Goal: Transaction & Acquisition: Purchase product/service

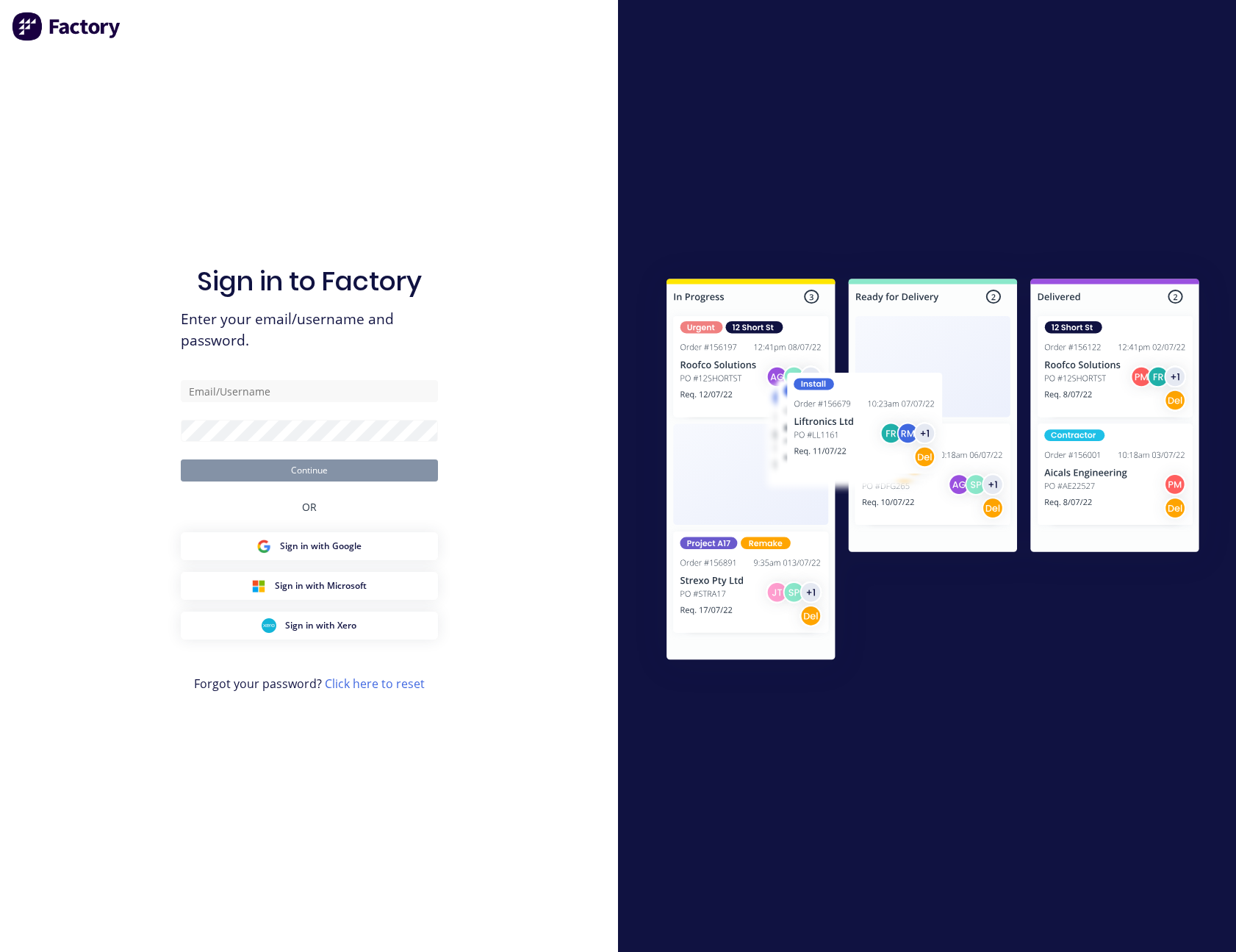
type input "[PERSON_NAME][EMAIL_ADDRESS][PERSON_NAME][DOMAIN_NAME]"
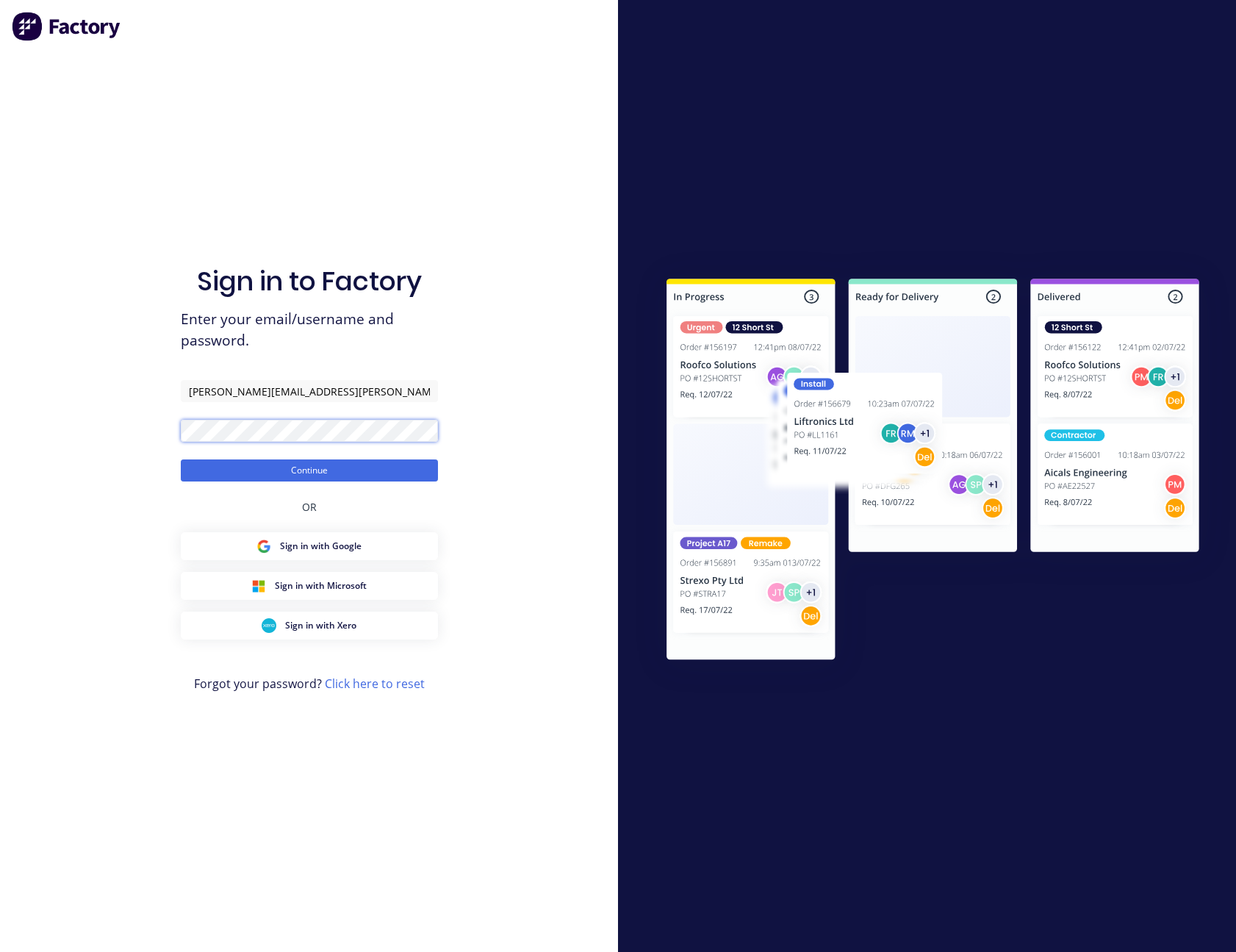
click at [181, 460] on button "Continue" at bounding box center [310, 471] width 258 height 22
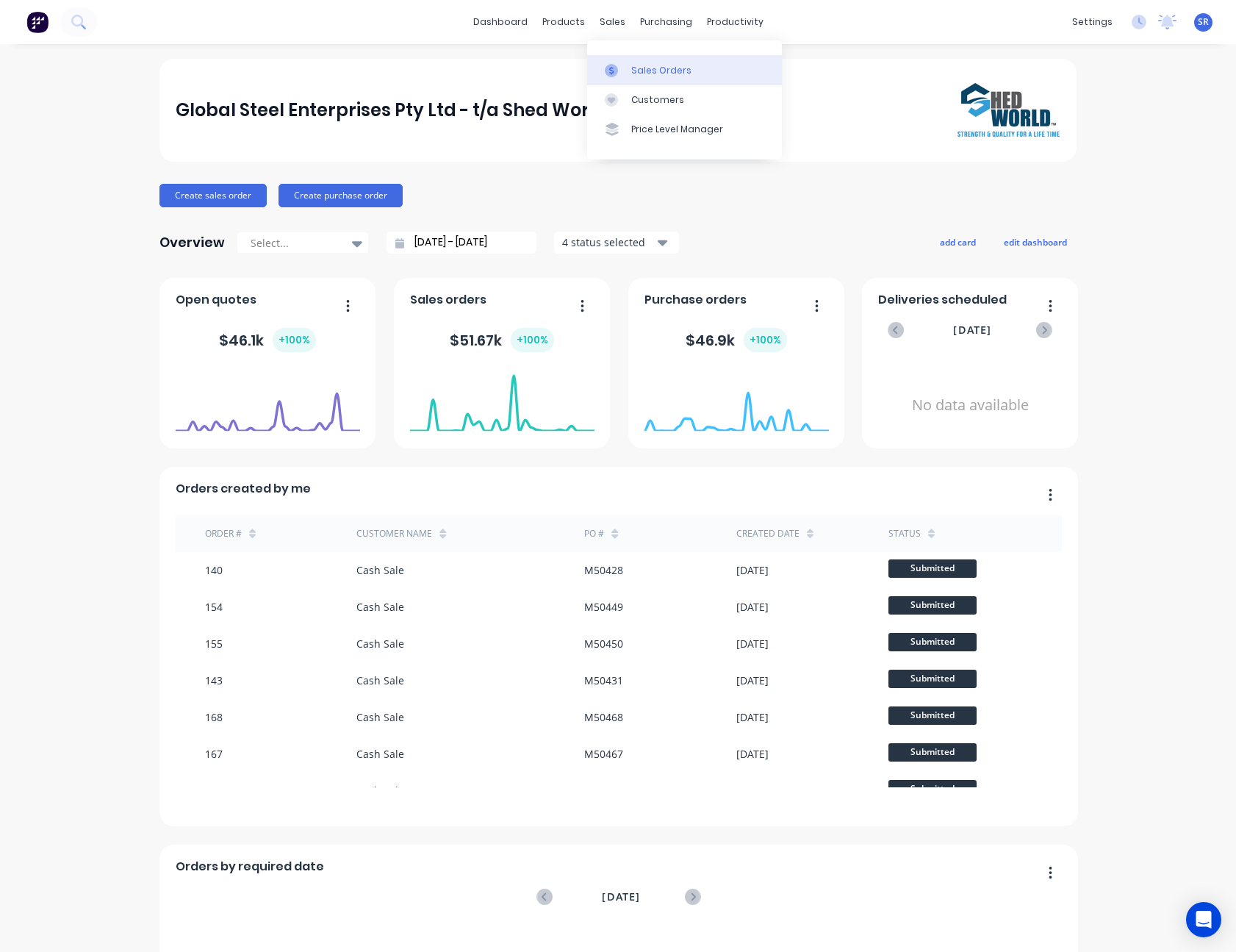
click at [638, 74] on div "Sales Orders" at bounding box center [661, 70] width 60 height 13
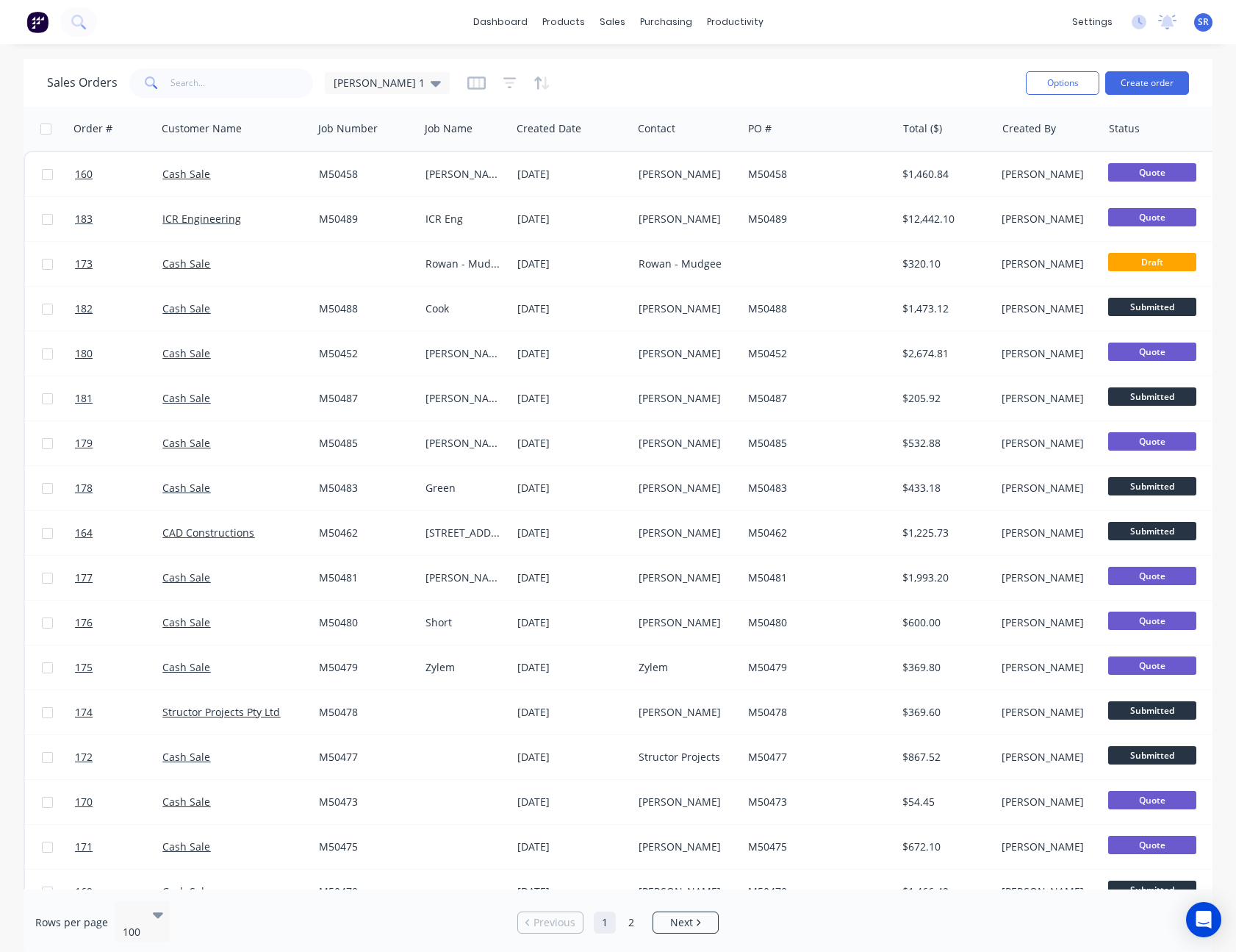
drag, startPoint x: 638, startPoint y: 74, endPoint x: 549, endPoint y: 66, distance: 89.4
click at [549, 66] on div "Sales Orders [PERSON_NAME] 1" at bounding box center [530, 83] width 967 height 36
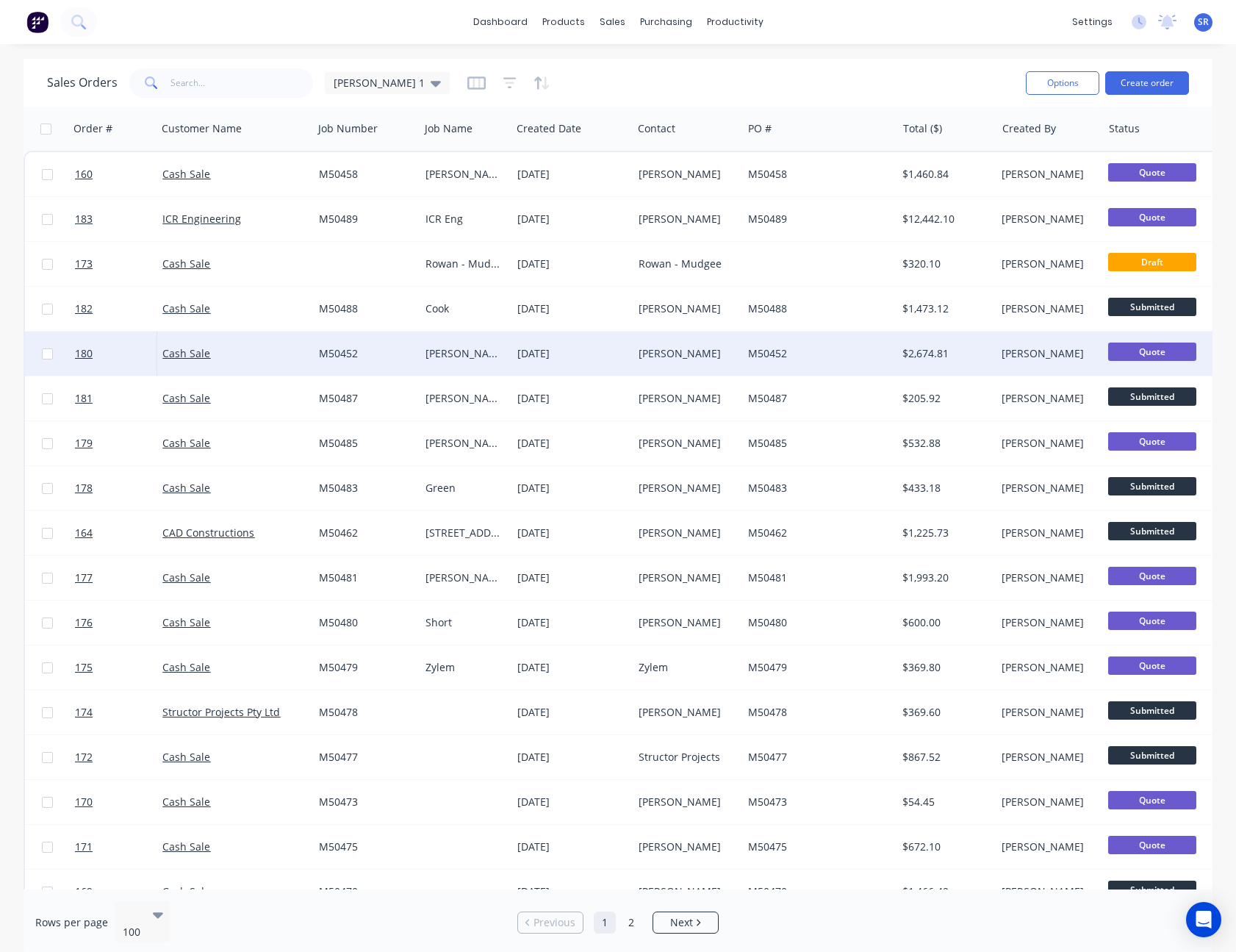
click at [589, 355] on div "[DATE]" at bounding box center [572, 353] width 109 height 15
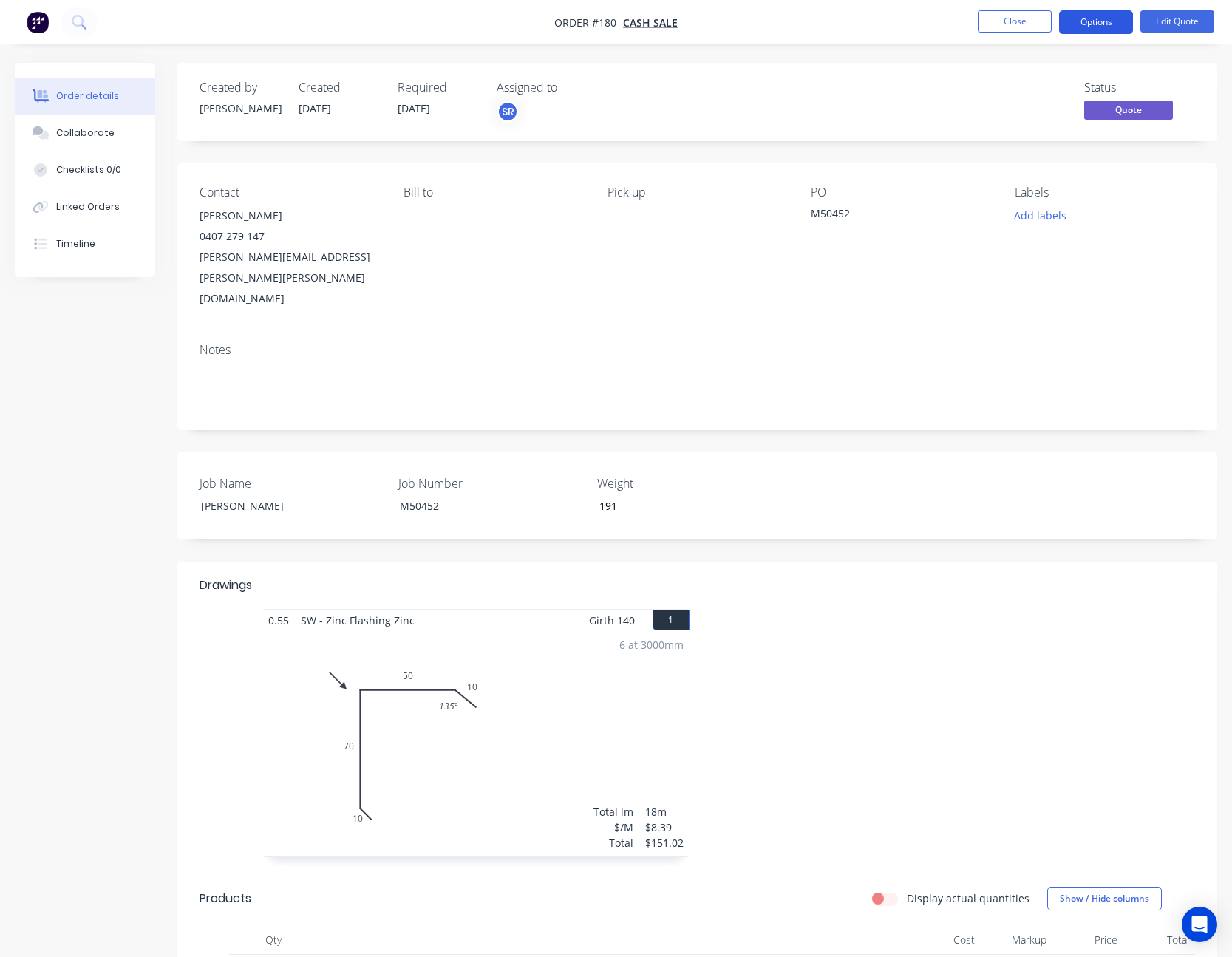
click at [1103, 16] on button "Options" at bounding box center [1096, 22] width 74 height 24
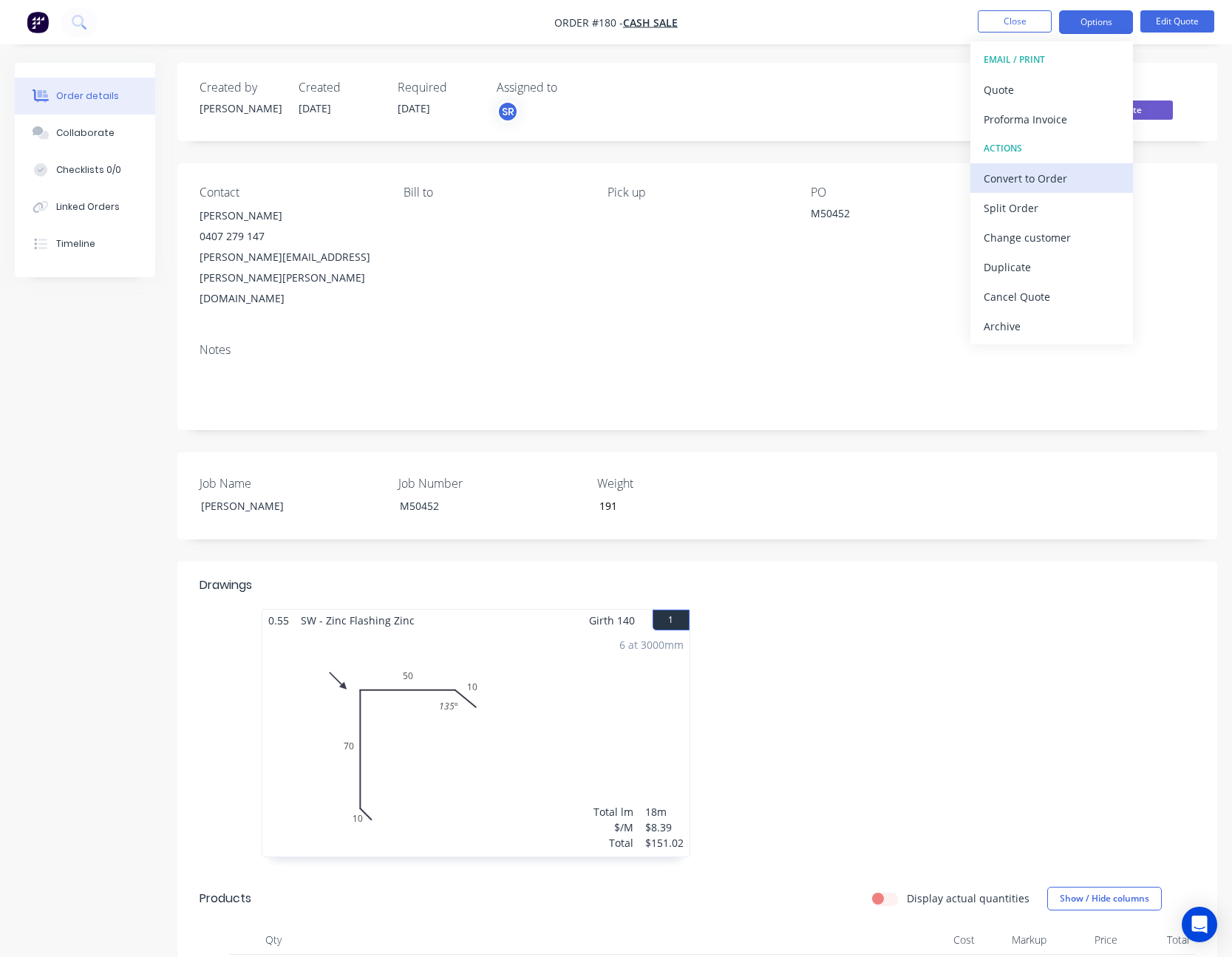
click at [1046, 184] on div "Convert to Order" at bounding box center [1052, 178] width 136 height 21
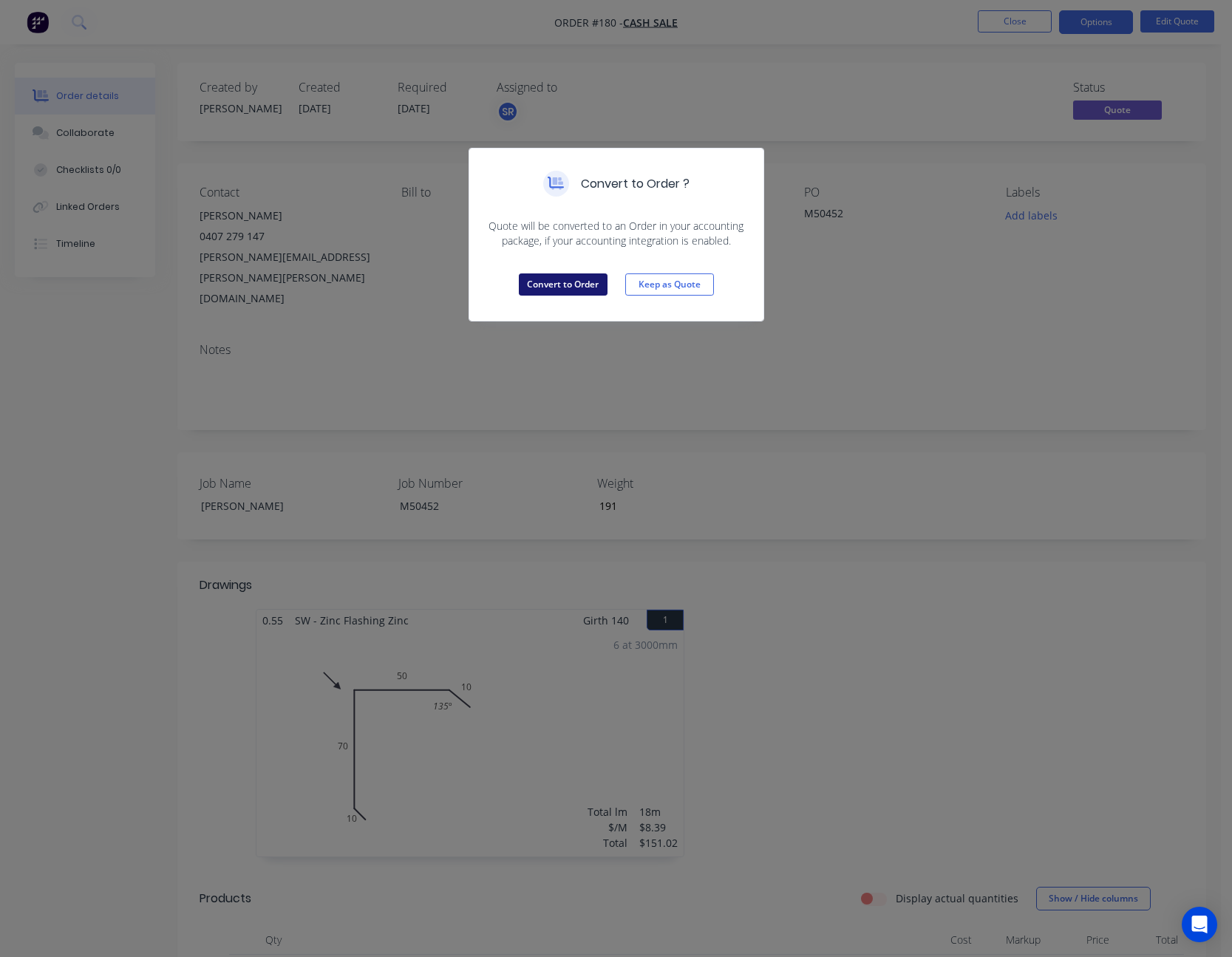
click at [570, 286] on button "Convert to Order" at bounding box center [563, 284] width 89 height 22
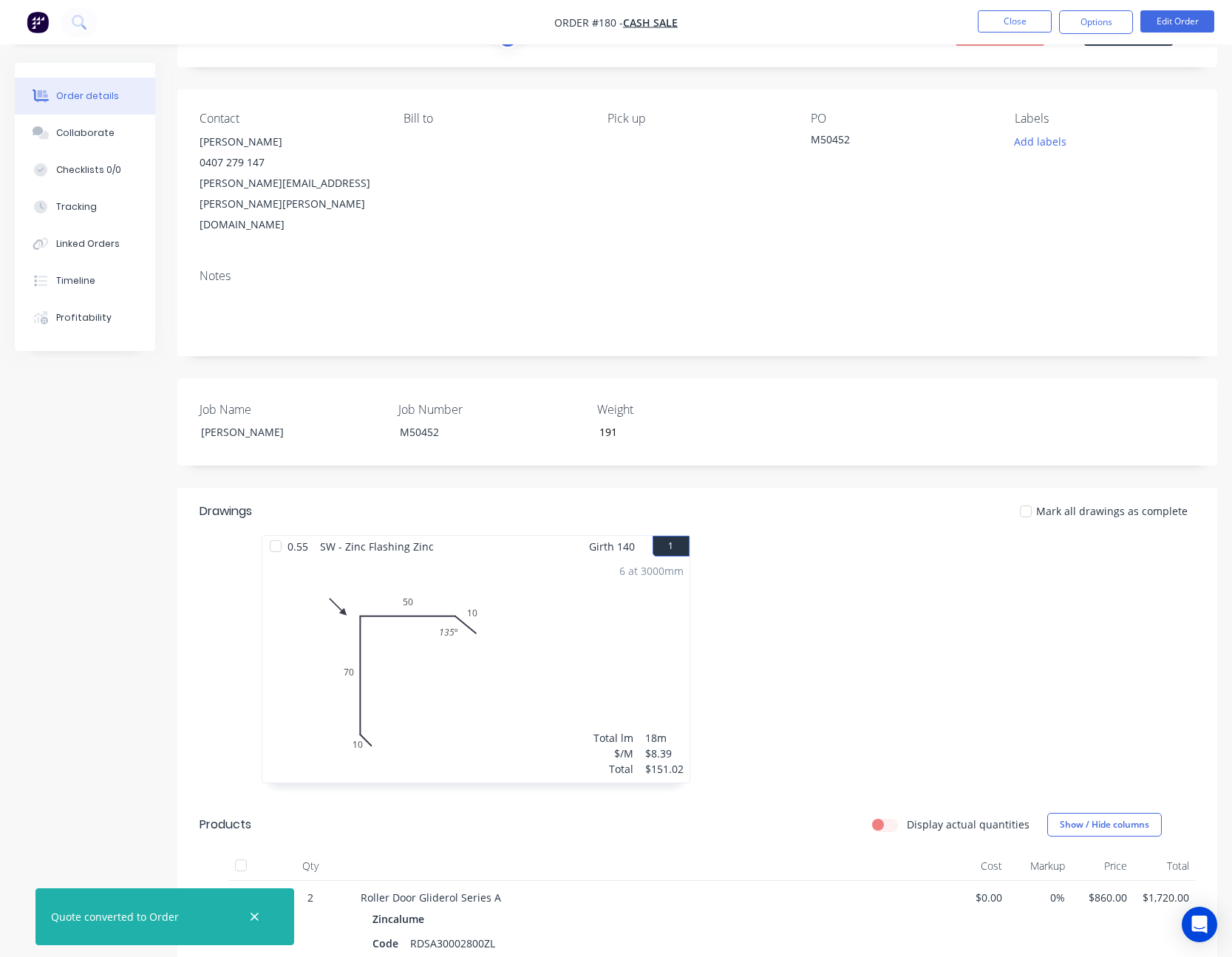
scroll to position [296, 0]
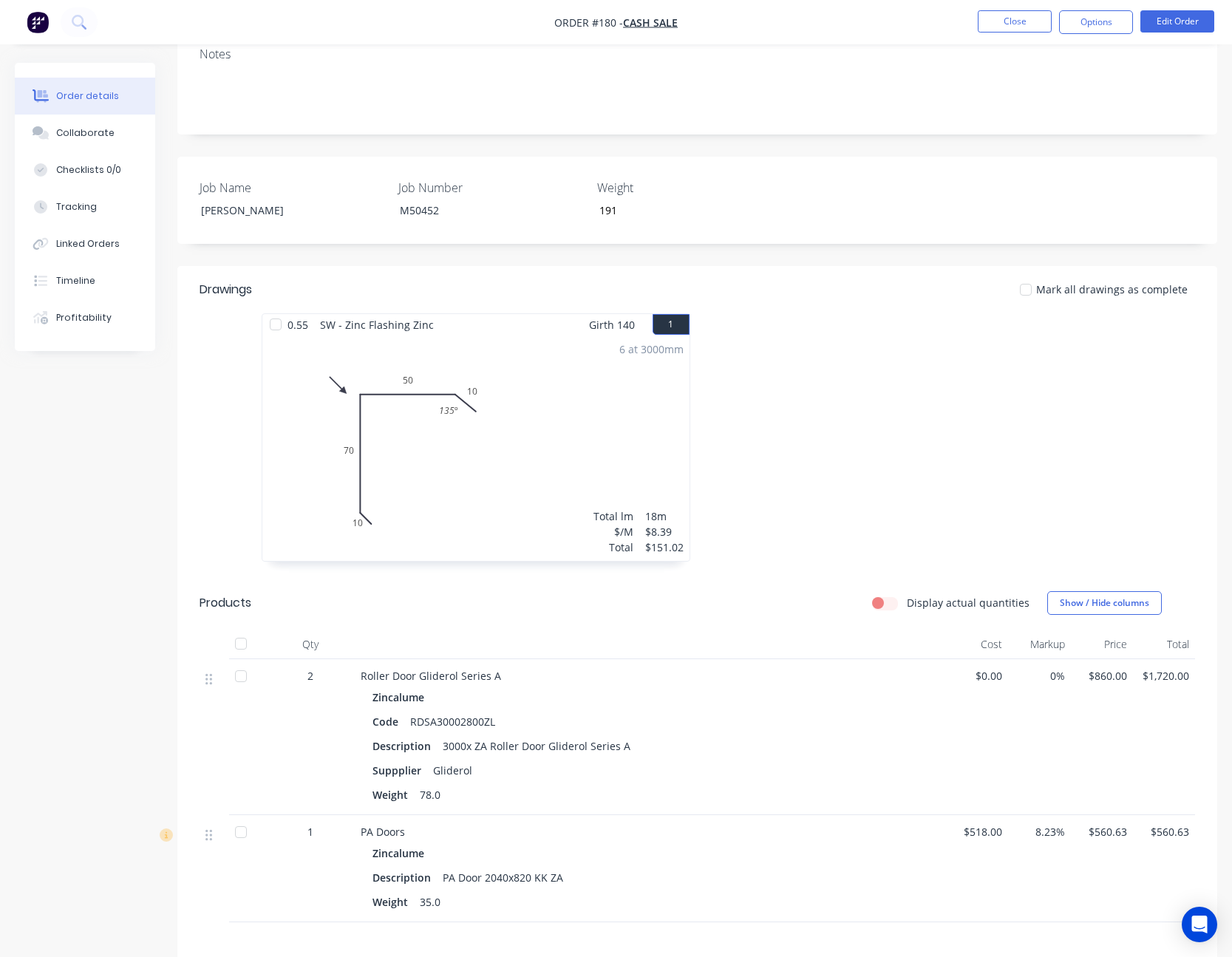
click at [907, 595] on label "Display actual quantities" at bounding box center [968, 602] width 122 height 16
click at [884, 595] on input "Display actual quantities" at bounding box center [877, 602] width 12 height 14
click at [907, 595] on label "Display actual quantities" at bounding box center [968, 602] width 122 height 16
click at [884, 595] on input "Display actual quantities" at bounding box center [877, 602] width 12 height 14
click at [907, 595] on label "Display actual quantities" at bounding box center [968, 602] width 122 height 16
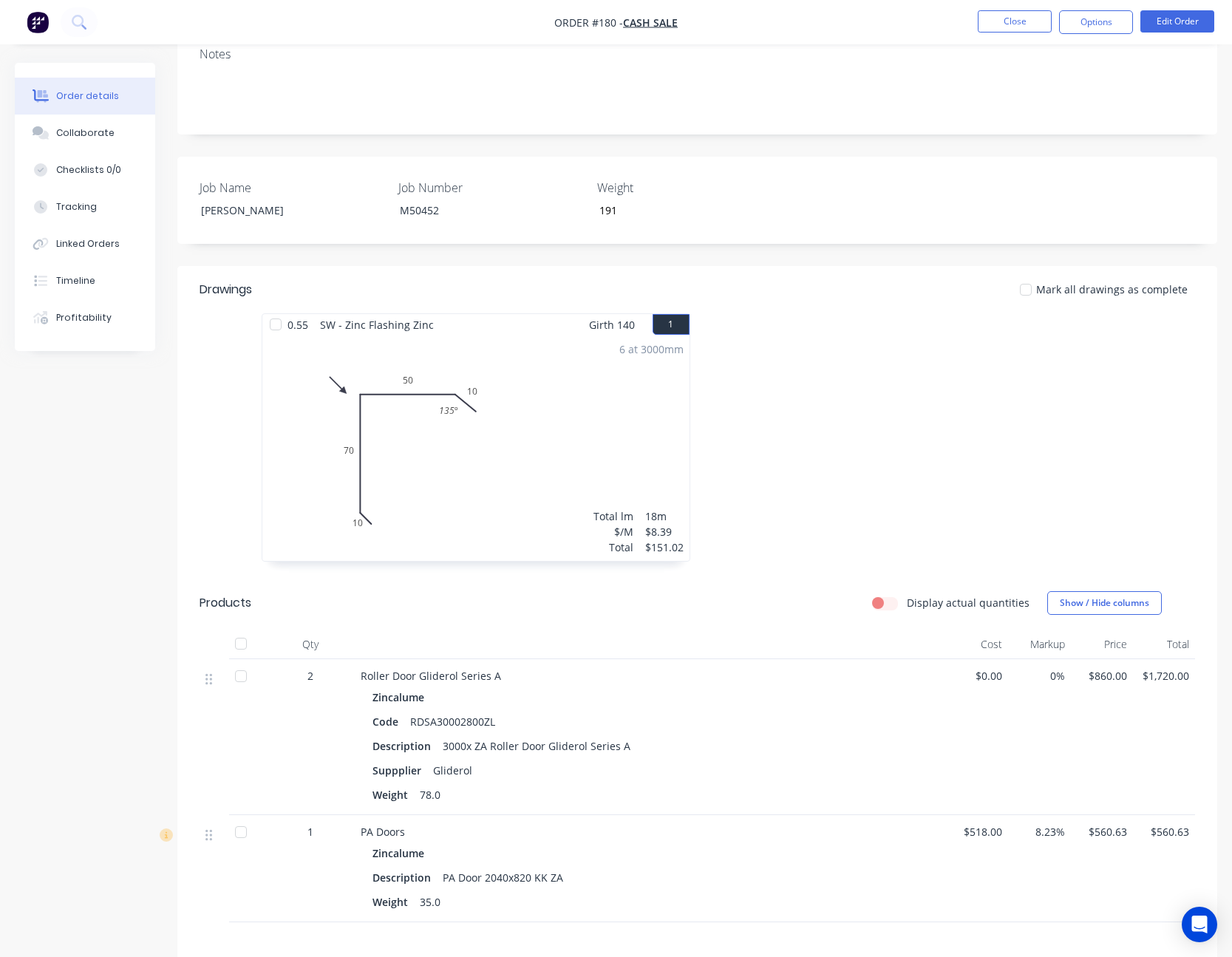
click at [884, 595] on input "Display actual quantities" at bounding box center [877, 602] width 12 height 14
checkbox input "true"
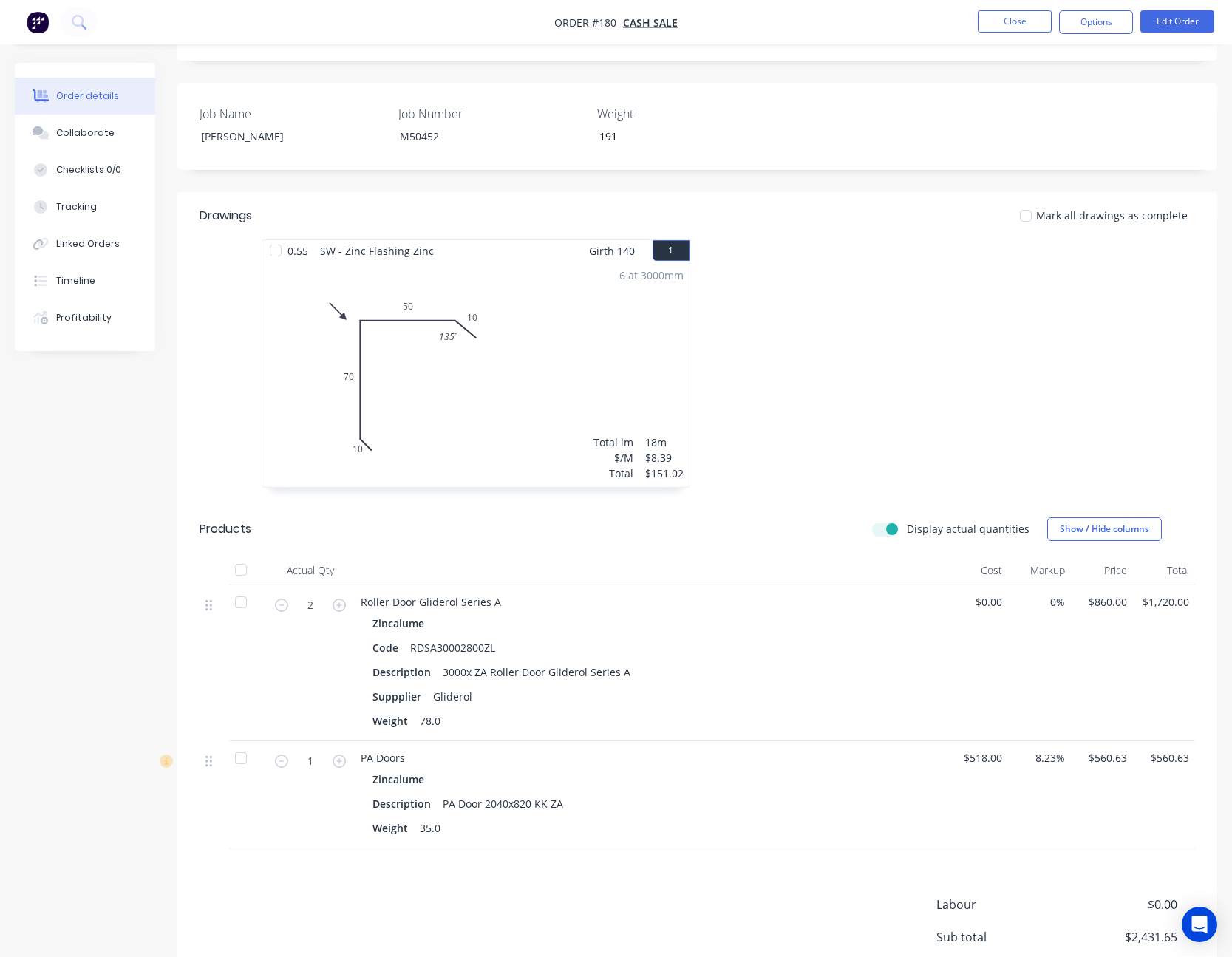
scroll to position [482, 0]
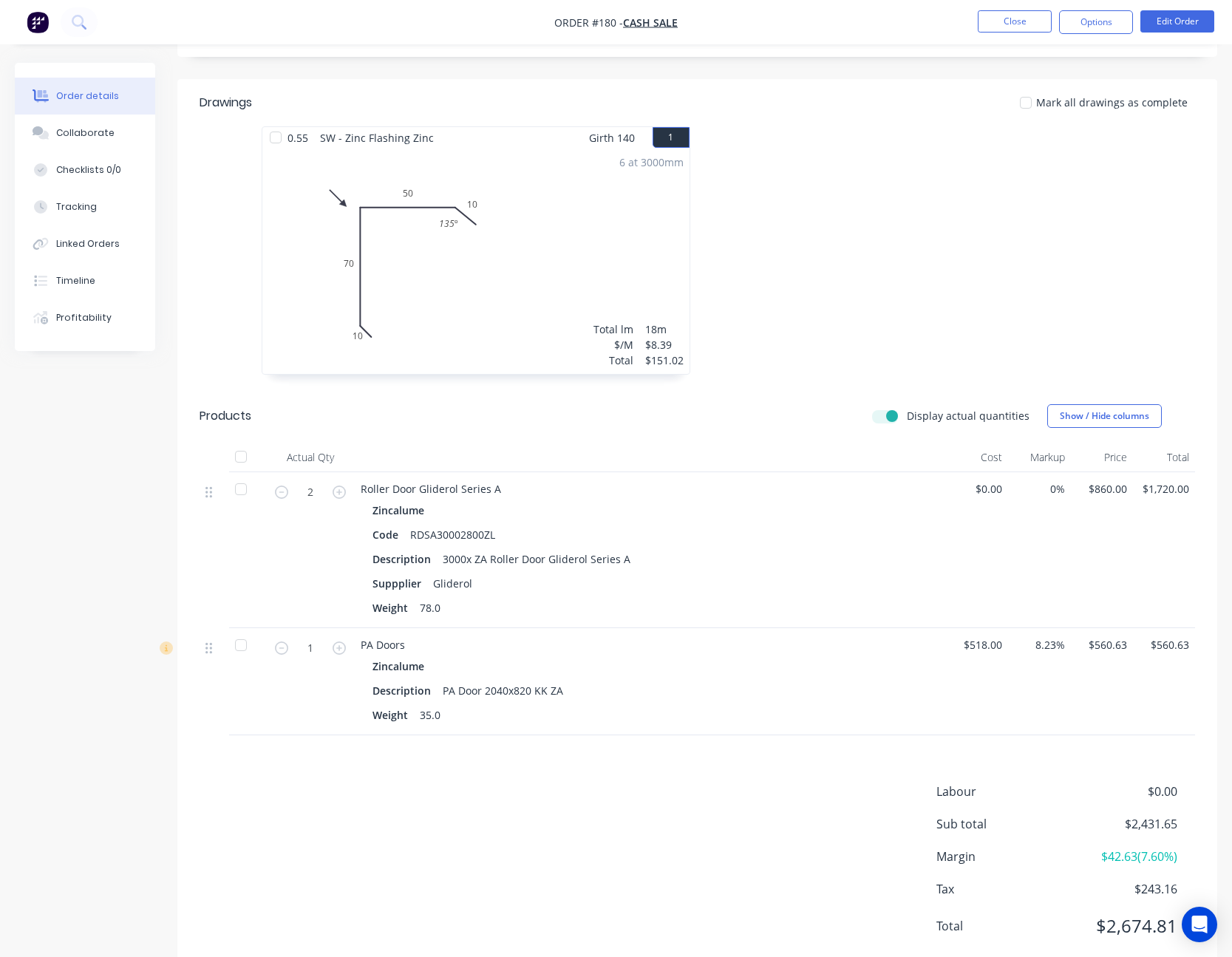
drag, startPoint x: 818, startPoint y: 556, endPoint x: 730, endPoint y: 480, distance: 116.3
click at [730, 500] on div "Zincalume Code RDSA30002800ZL Description 3000x ZA Roller Door Gliderol Series …" at bounding box center [651, 559] width 579 height 119
click at [1084, 404] on button "Show / Hide columns" at bounding box center [1105, 416] width 115 height 24
click at [1070, 424] on span at bounding box center [1071, 423] width 13 height 13
click at [1053, 417] on input "Cost" at bounding box center [1053, 417] width 0 height 0
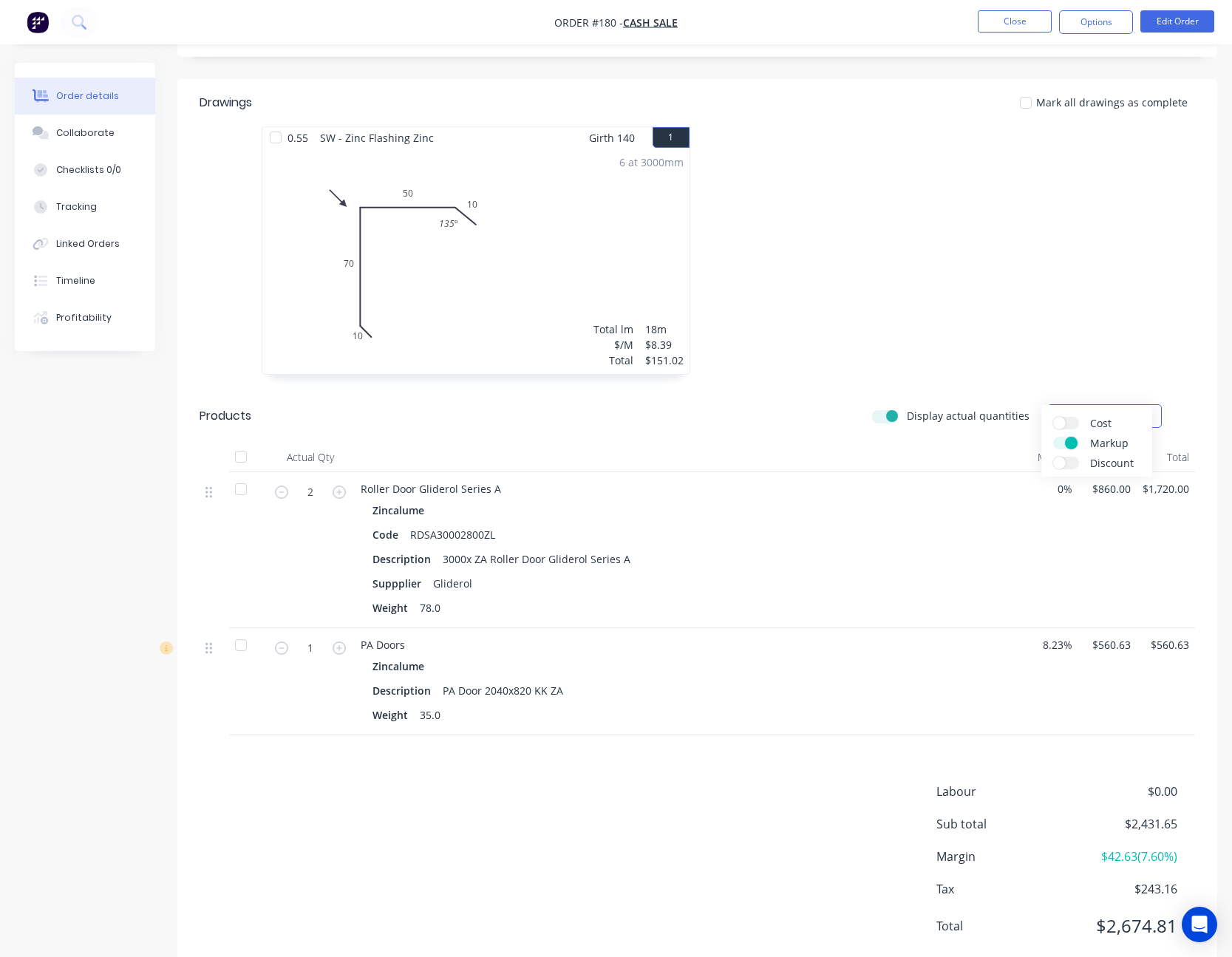
click at [1070, 438] on span at bounding box center [1071, 443] width 13 height 13
click at [1053, 437] on input "Markup" at bounding box center [1053, 437] width 0 height 0
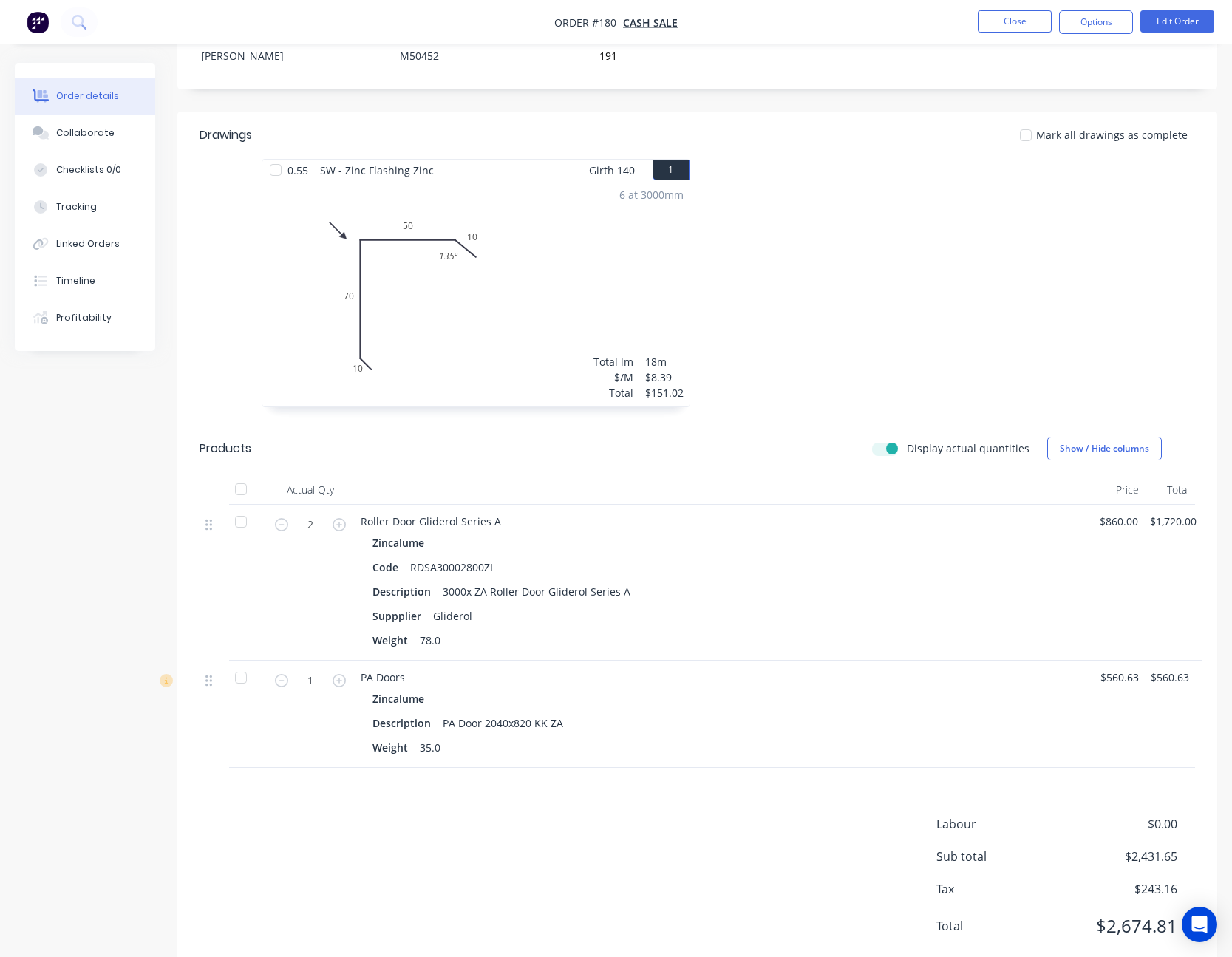
click at [824, 693] on div "Zincalume Description PA Door 2040x820 KK ZA Weight 35.0" at bounding box center [724, 722] width 727 height 70
click at [361, 893] on div "Labour $0.00 Sub total $2,431.65 Tax $243.16 Total $2,674.81" at bounding box center [697, 884] width 996 height 139
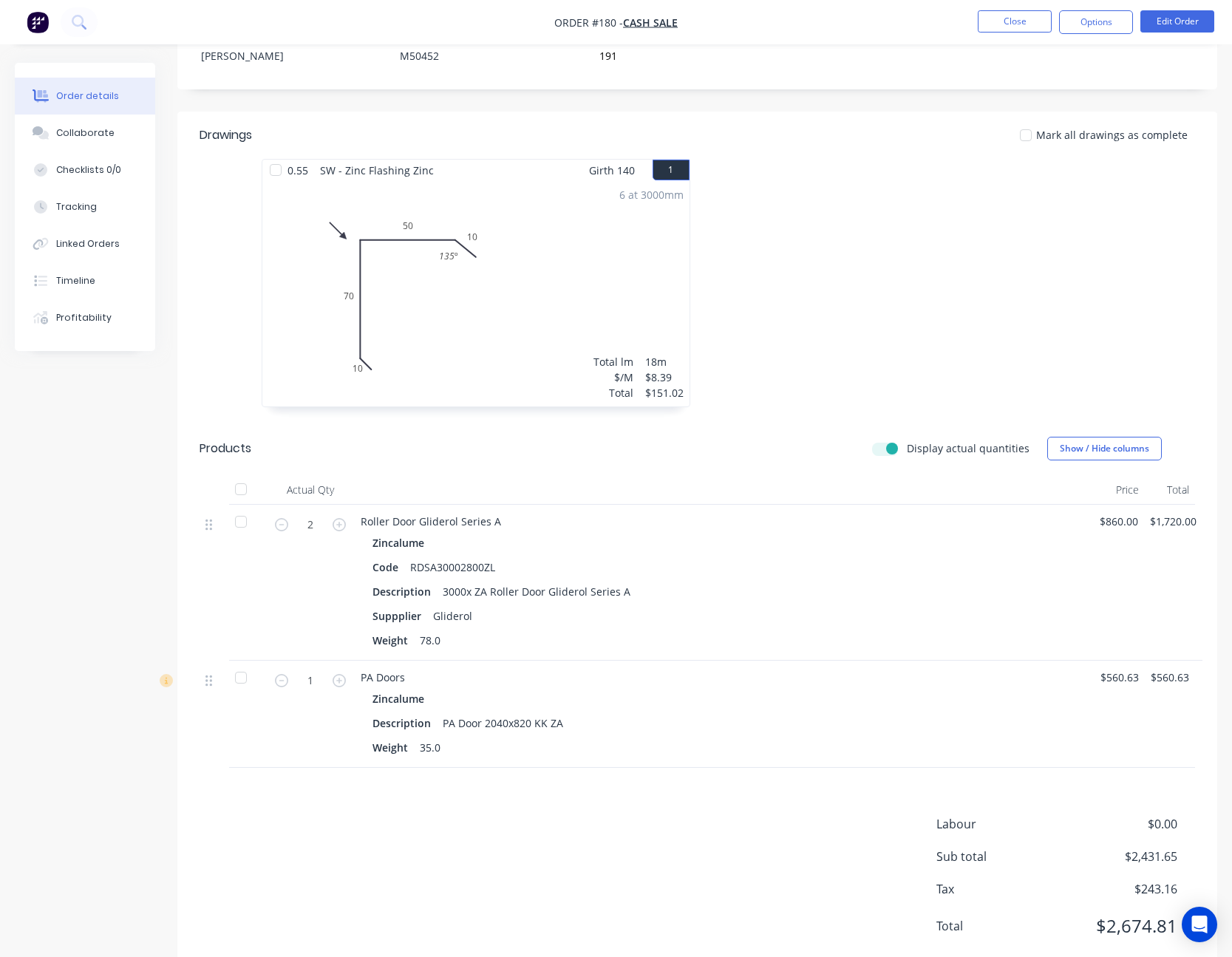
drag, startPoint x: 406, startPoint y: 779, endPoint x: 350, endPoint y: 822, distance: 70.6
click at [350, 822] on div "Labour $0.00 Sub total $2,431.65 Tax $243.16 Total $2,674.81" at bounding box center [697, 884] width 996 height 139
click at [558, 712] on div "PA Door 2040x820 KK ZA" at bounding box center [503, 722] width 133 height 21
click at [1176, 18] on button "Edit Order" at bounding box center [1177, 21] width 74 height 22
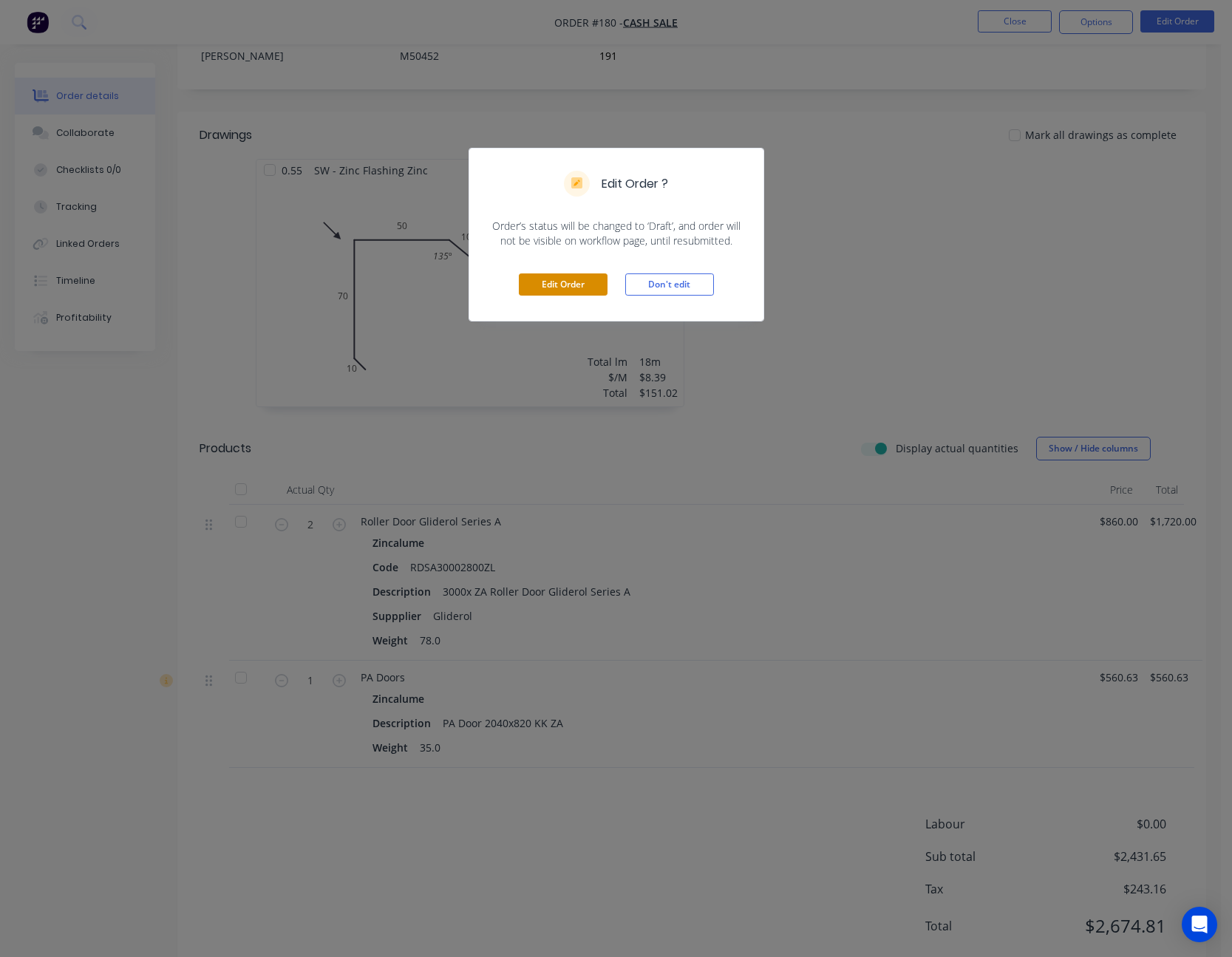
click at [592, 280] on button "Edit Order" at bounding box center [563, 284] width 89 height 22
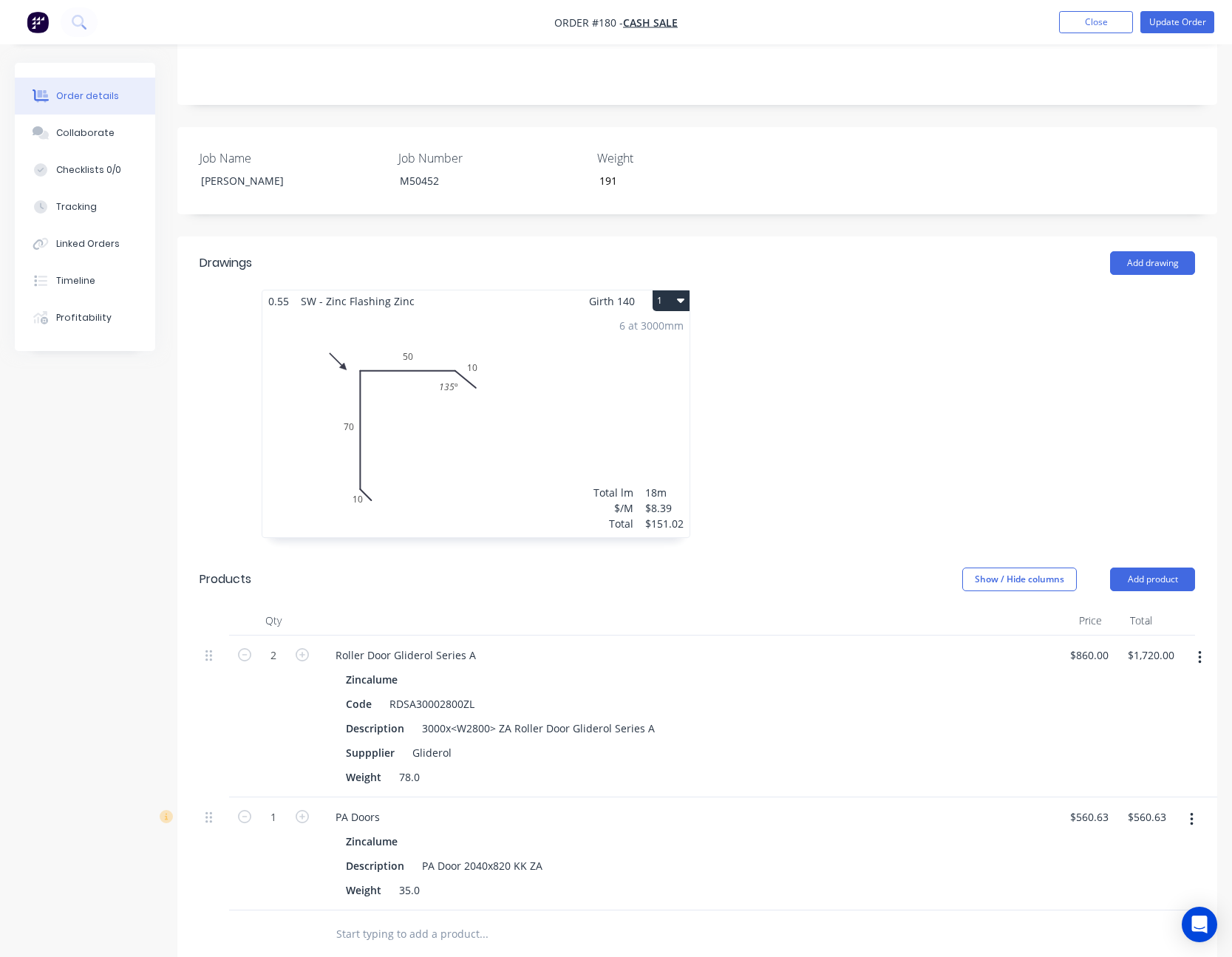
scroll to position [591, 0]
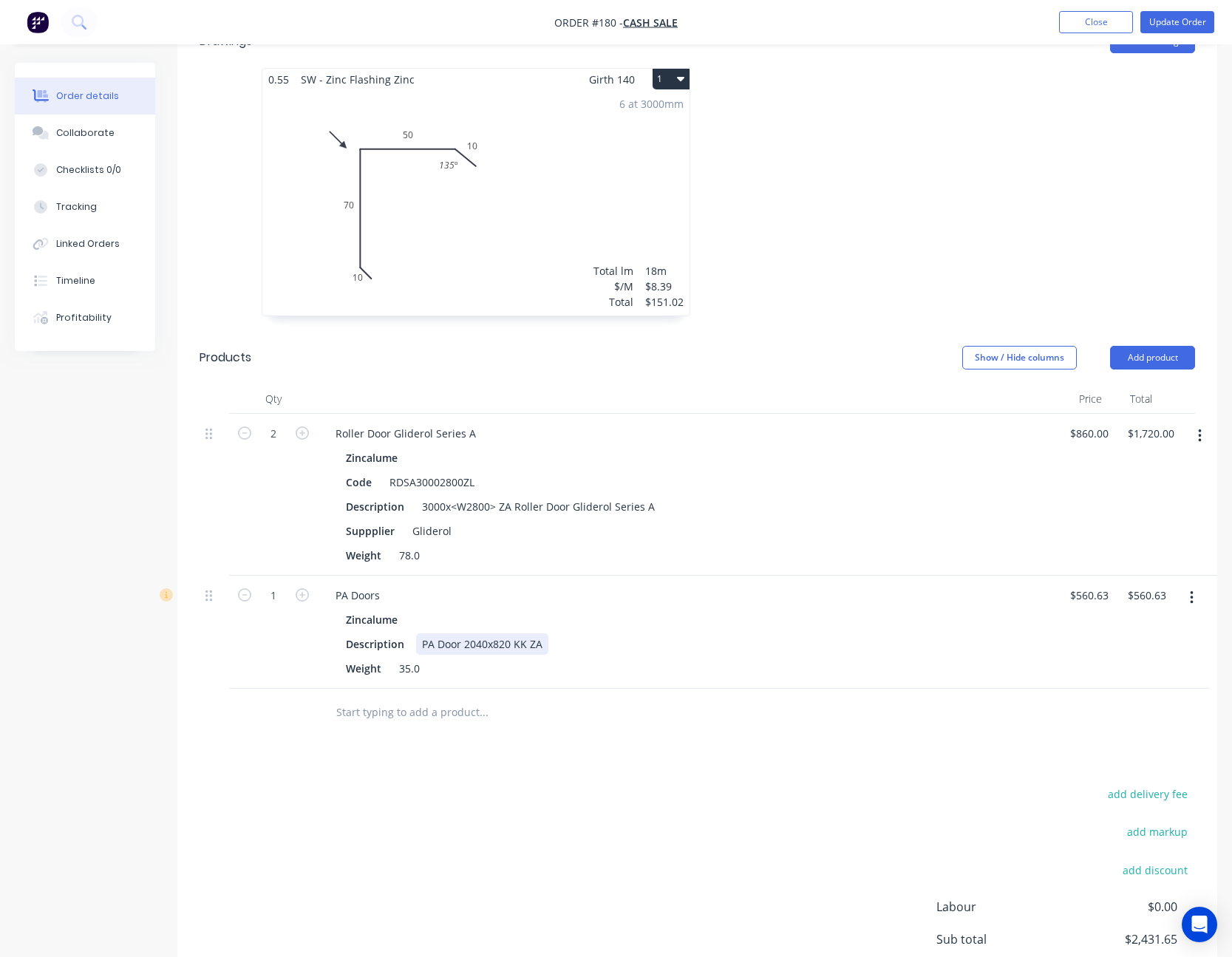
click at [543, 633] on div "PA Door 2040x820 KK ZA" at bounding box center [482, 643] width 133 height 21
click at [668, 633] on div "Description PA Door 2040x820 KK ZA Bomoc" at bounding box center [684, 643] width 689 height 21
click at [665, 602] on div "PA Doors Zincalume Description PA Door 2040x820 KK ZA Bomoc Weight 35.0" at bounding box center [687, 632] width 739 height 113
click at [651, 697] on div at bounding box center [545, 712] width 443 height 30
click at [641, 696] on div "Drawings Add drawing 0.55 SW - Zinc Flashing Zinc Girth 140 1 0 10 70 50 10 135…" at bounding box center [697, 537] width 1040 height 1044
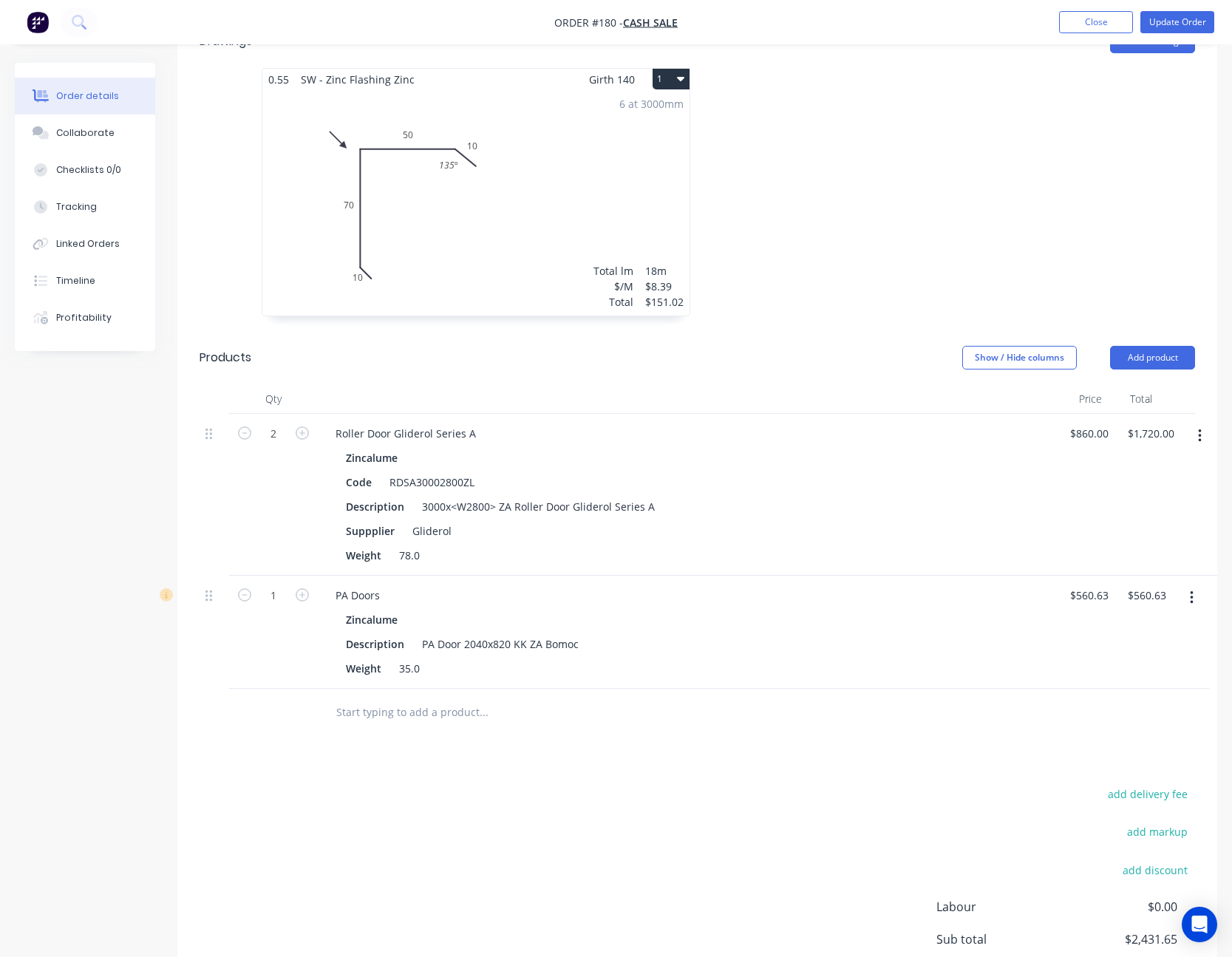
scroll to position [296, 0]
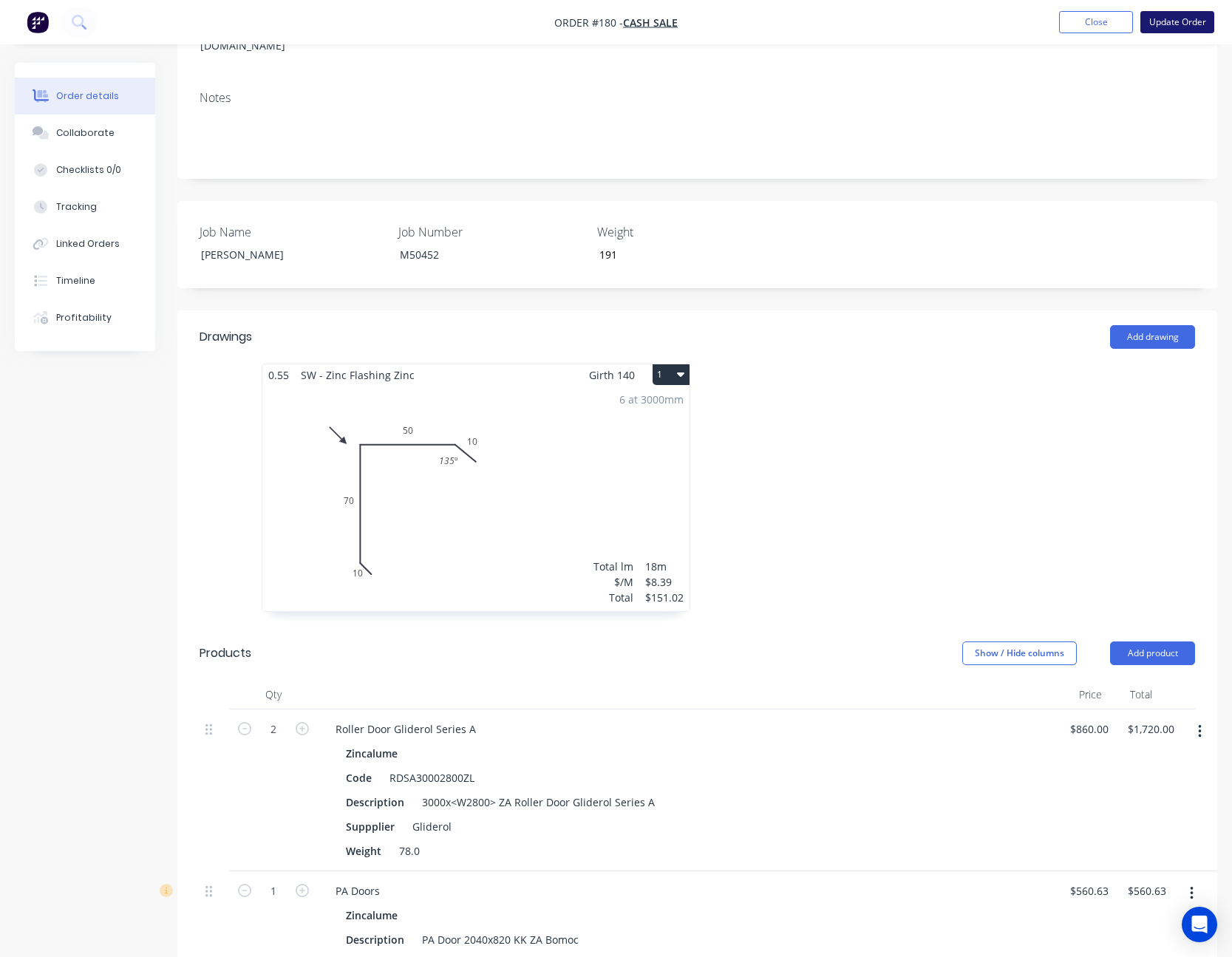
click at [1191, 24] on button "Update Order" at bounding box center [1177, 22] width 74 height 22
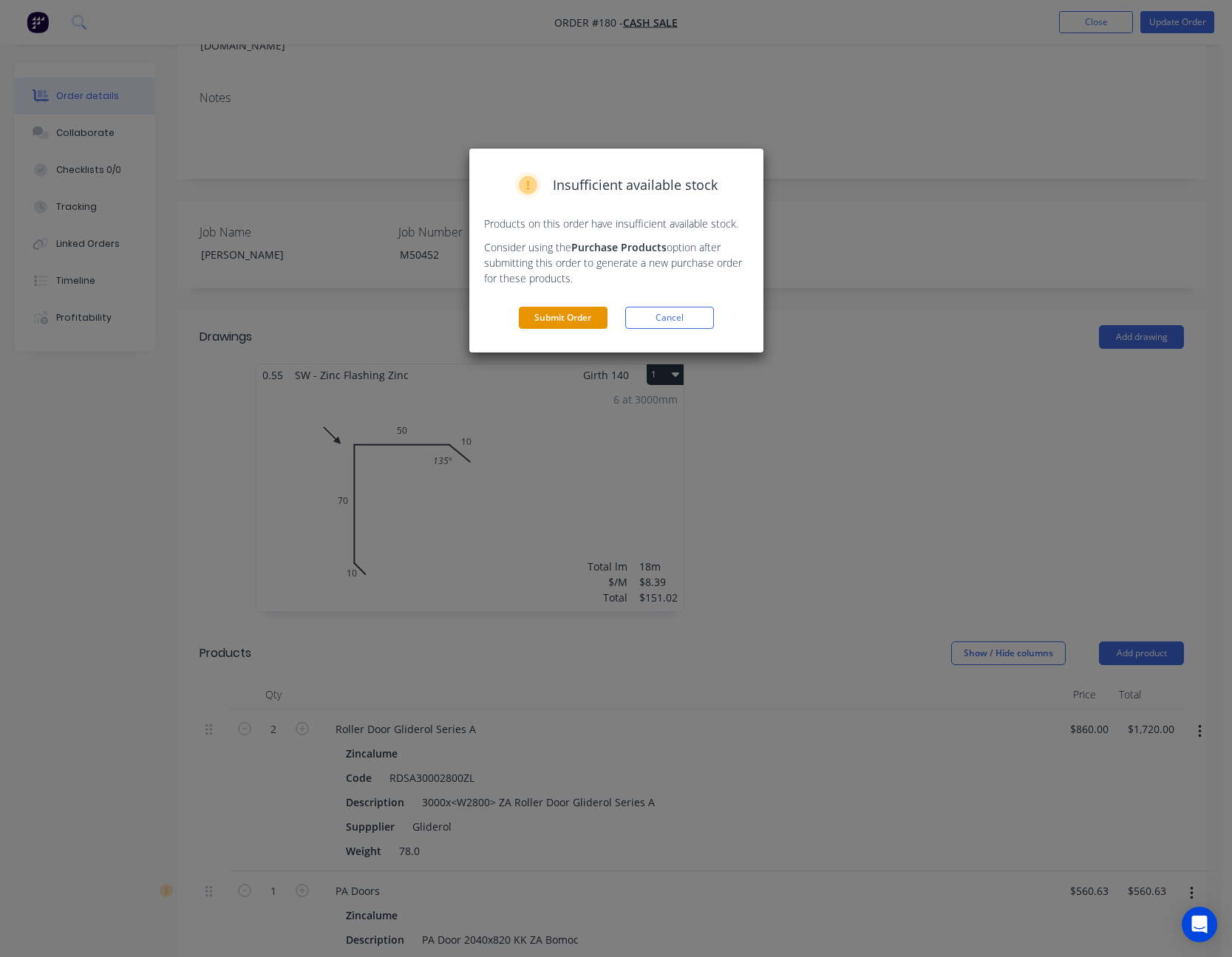
click at [564, 313] on button "Submit Order" at bounding box center [563, 318] width 89 height 22
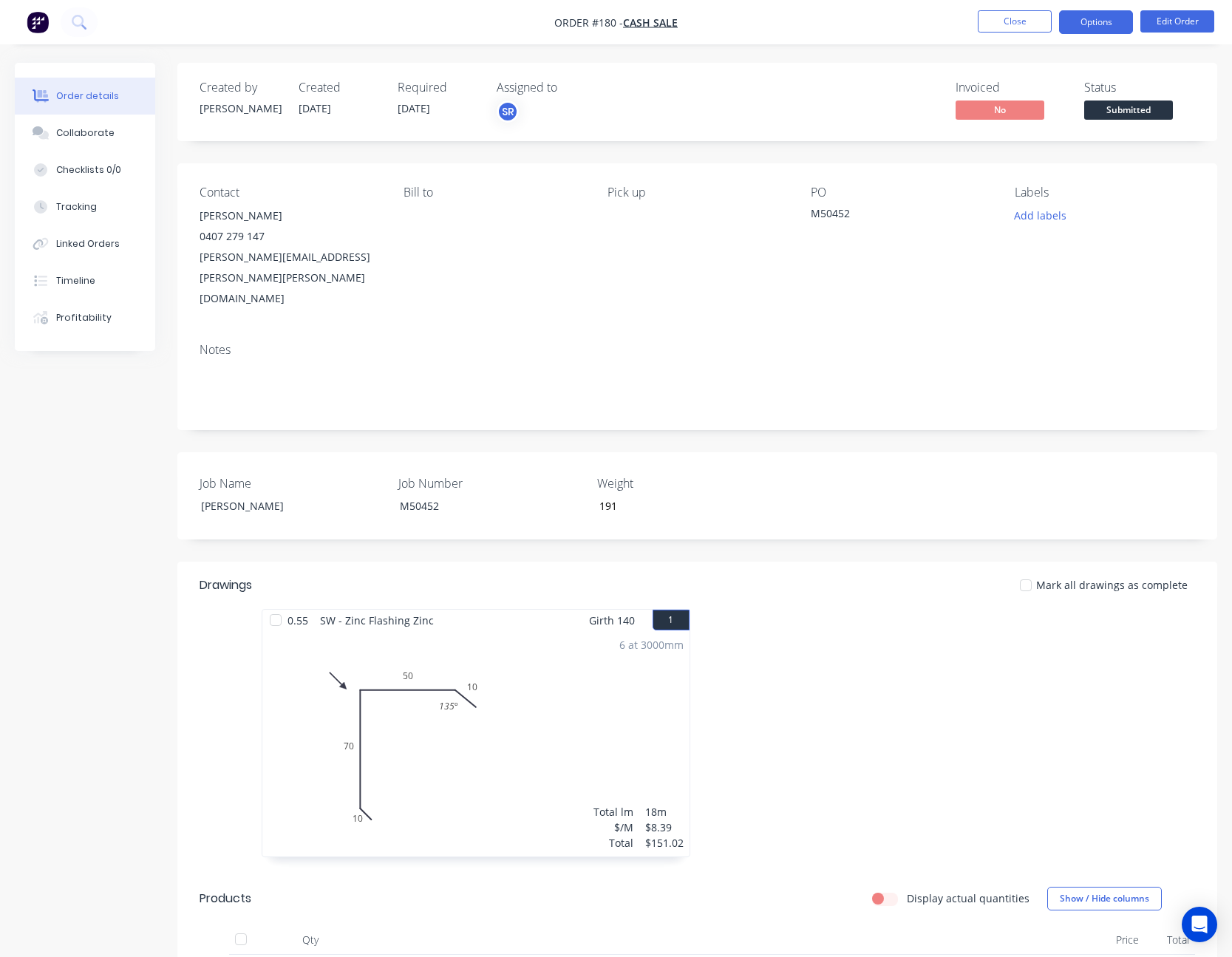
click at [1110, 24] on button "Options" at bounding box center [1096, 22] width 74 height 24
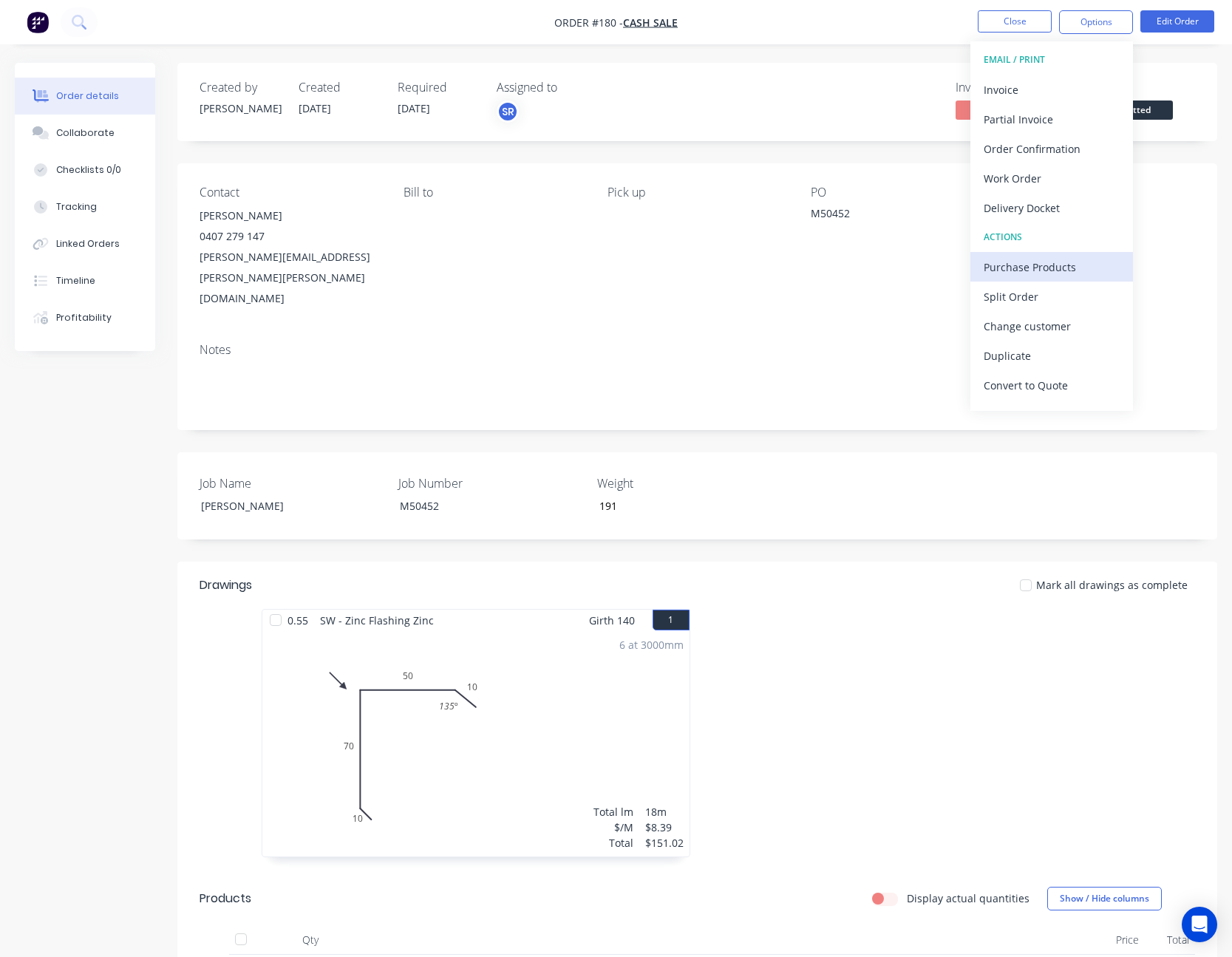
click at [1065, 264] on div "Purchase Products" at bounding box center [1052, 267] width 136 height 21
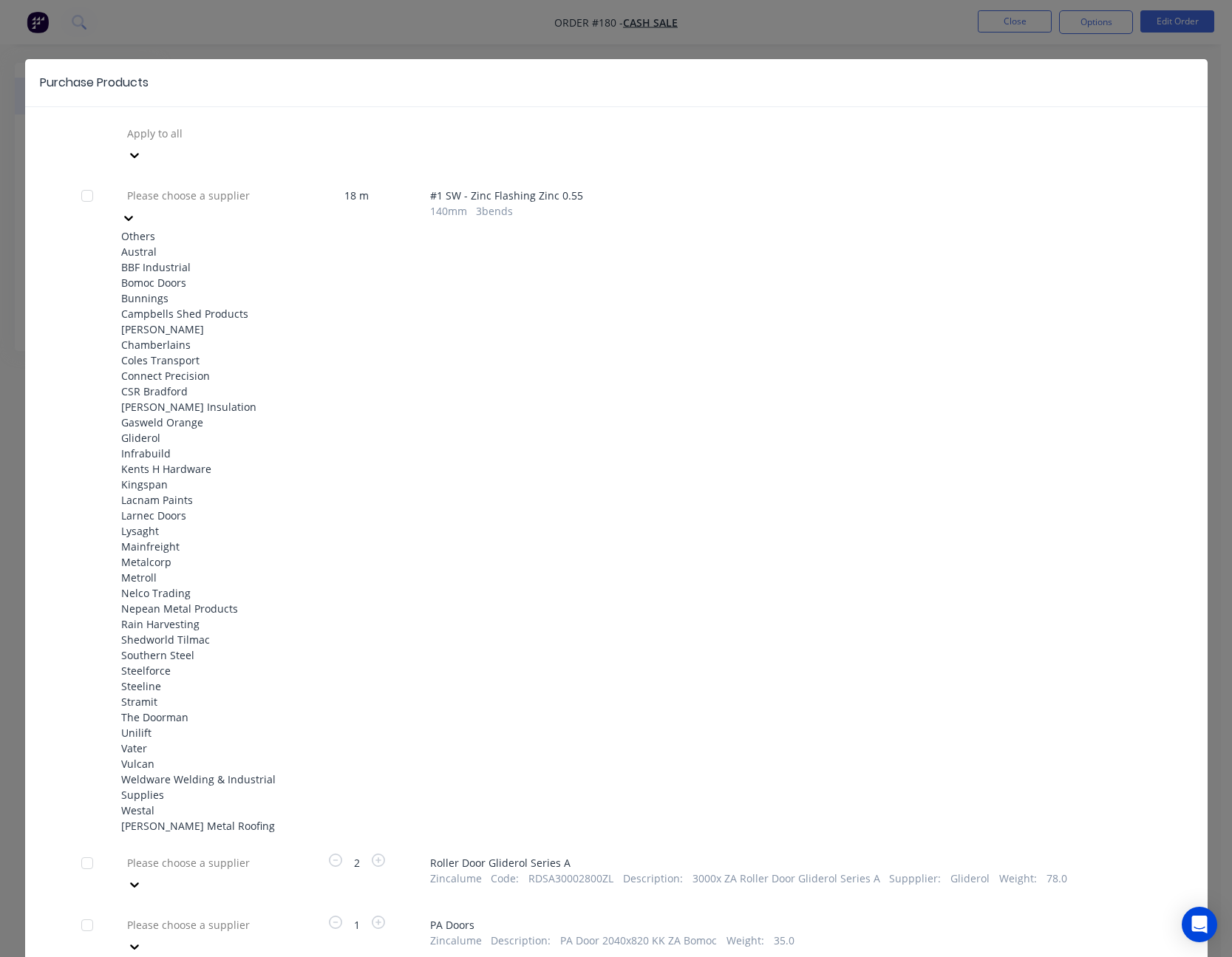
click at [136, 210] on icon at bounding box center [128, 217] width 15 height 15
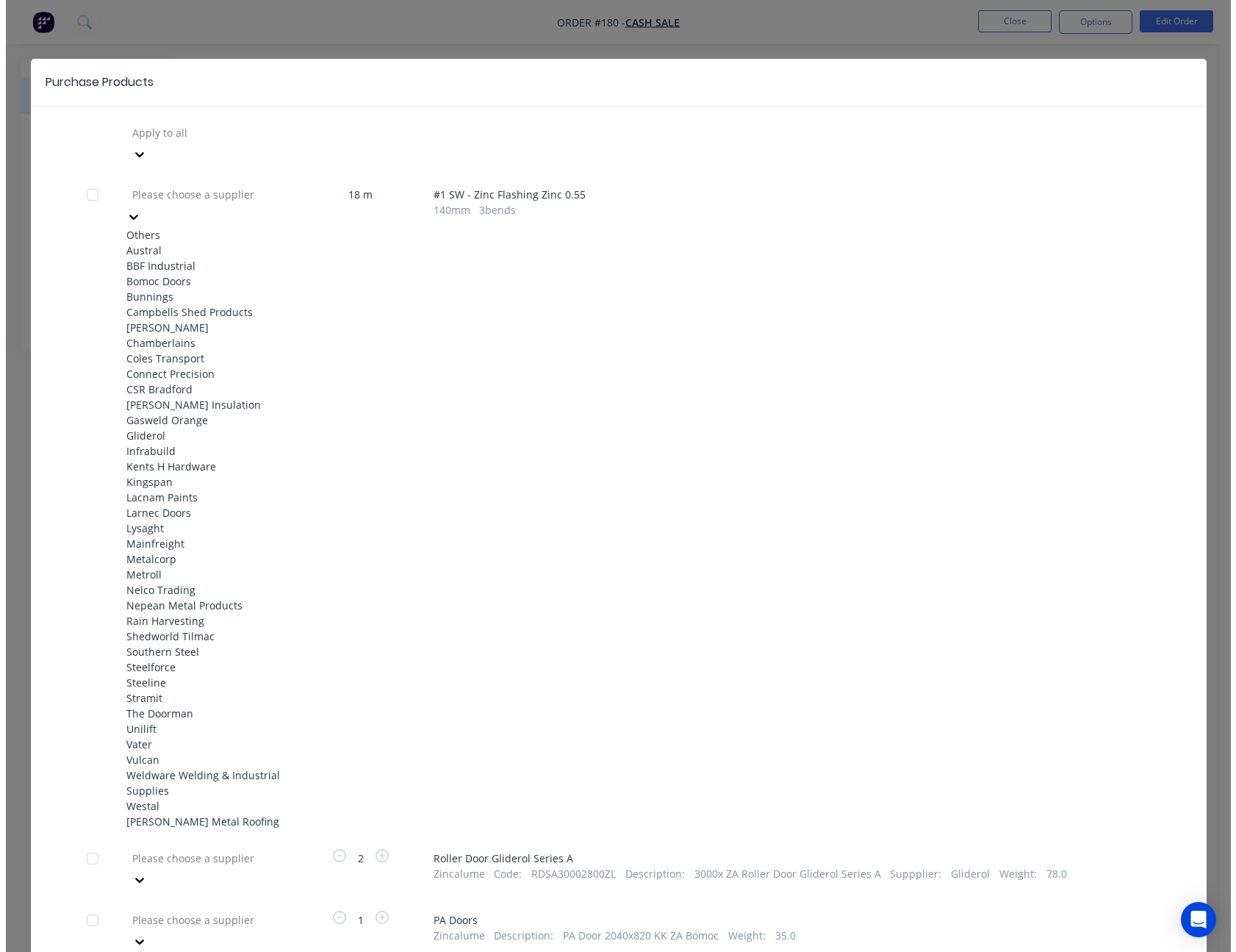
scroll to position [514, 0]
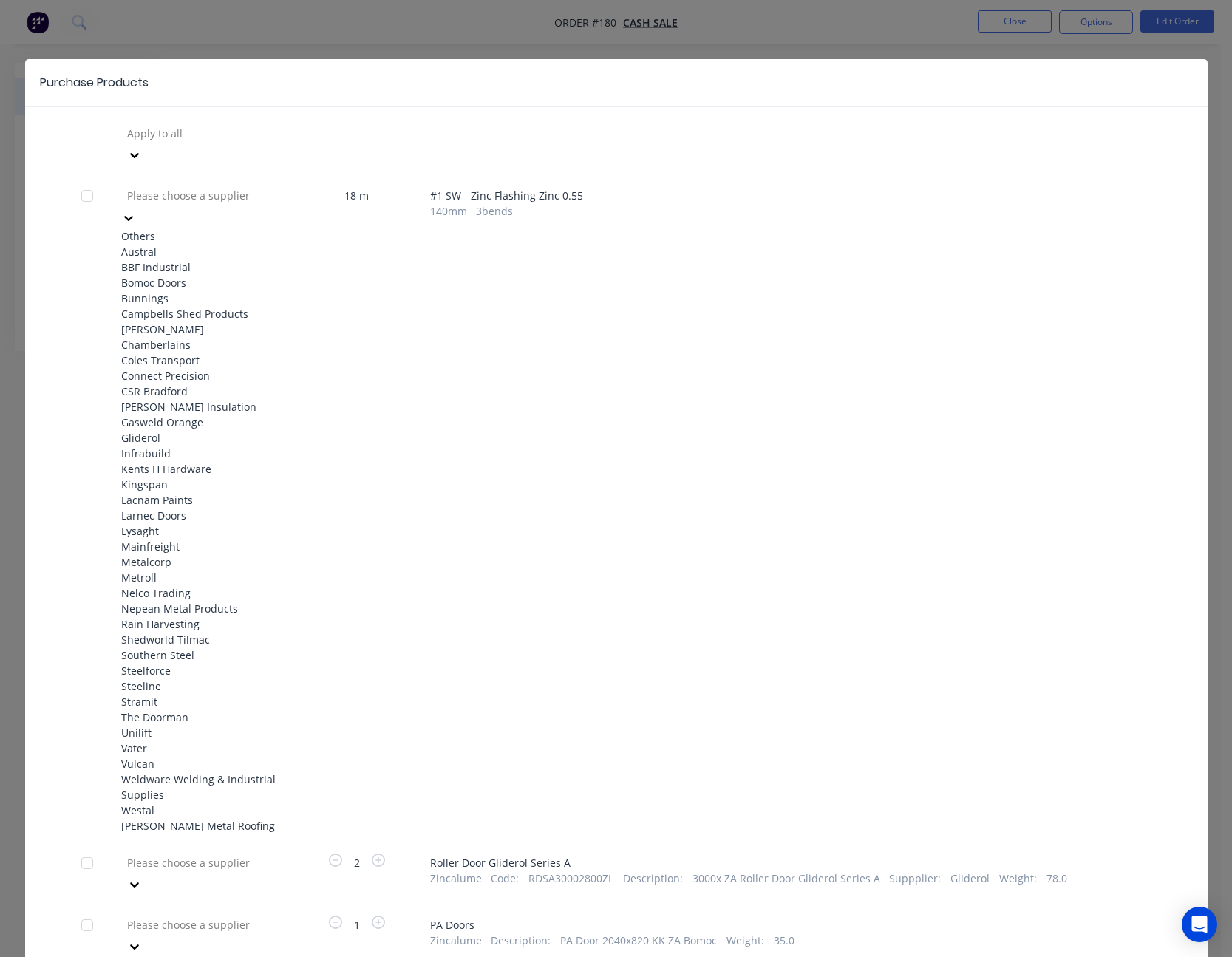
click at [218, 631] on div "Shedworld Tilmac" at bounding box center [202, 639] width 162 height 16
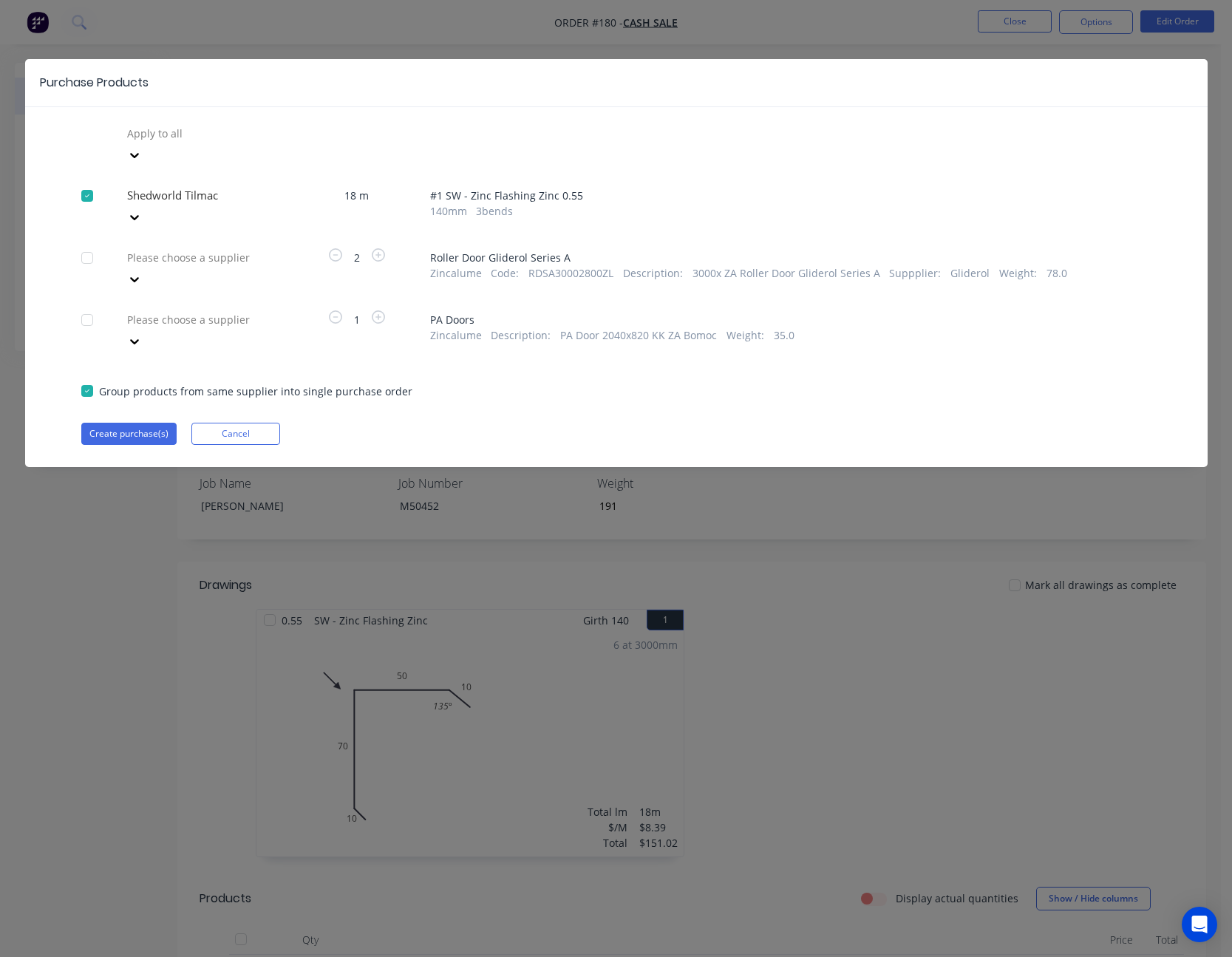
click at [142, 272] on icon at bounding box center [134, 279] width 15 height 15
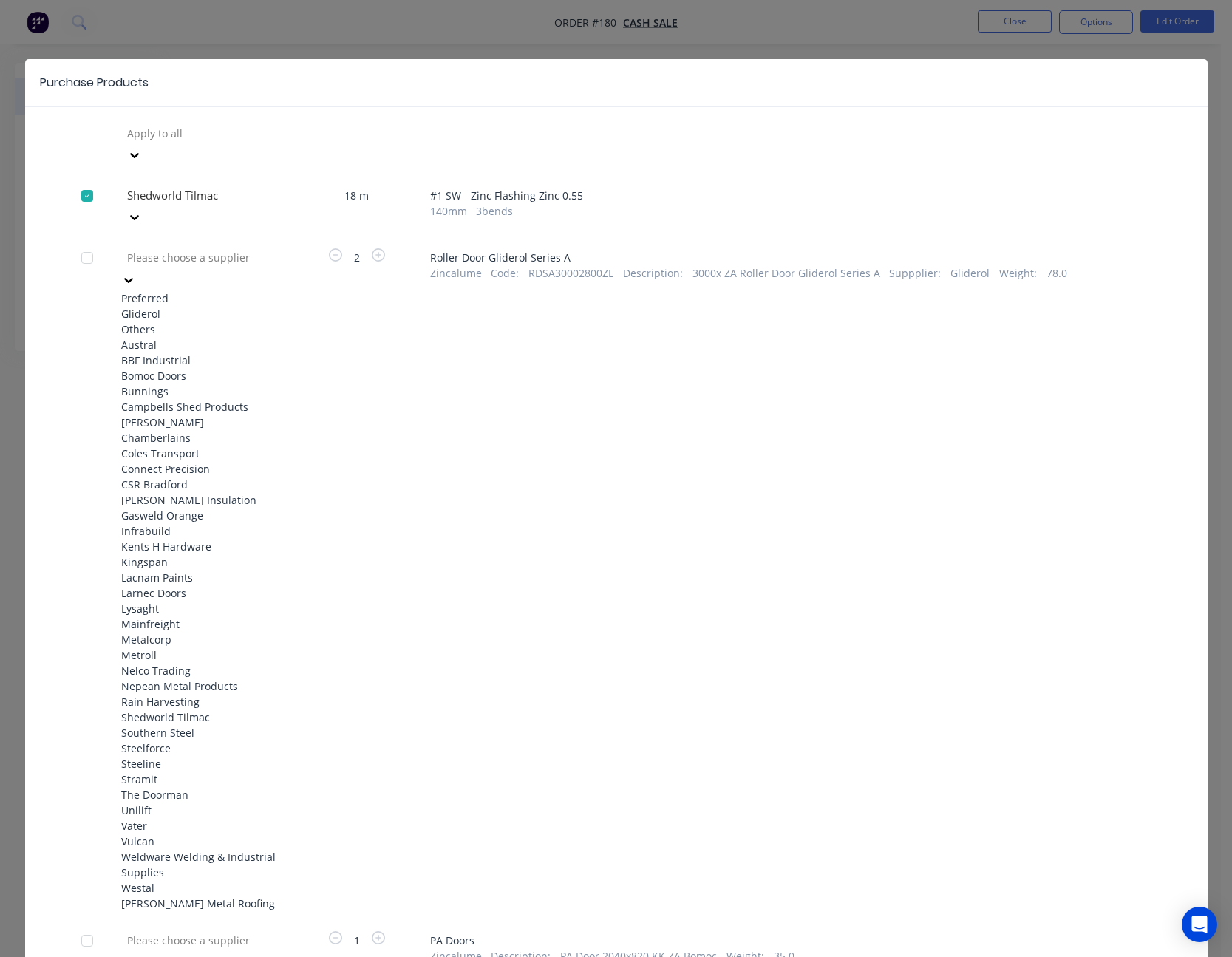
click at [253, 306] on div "Gliderol" at bounding box center [202, 314] width 162 height 16
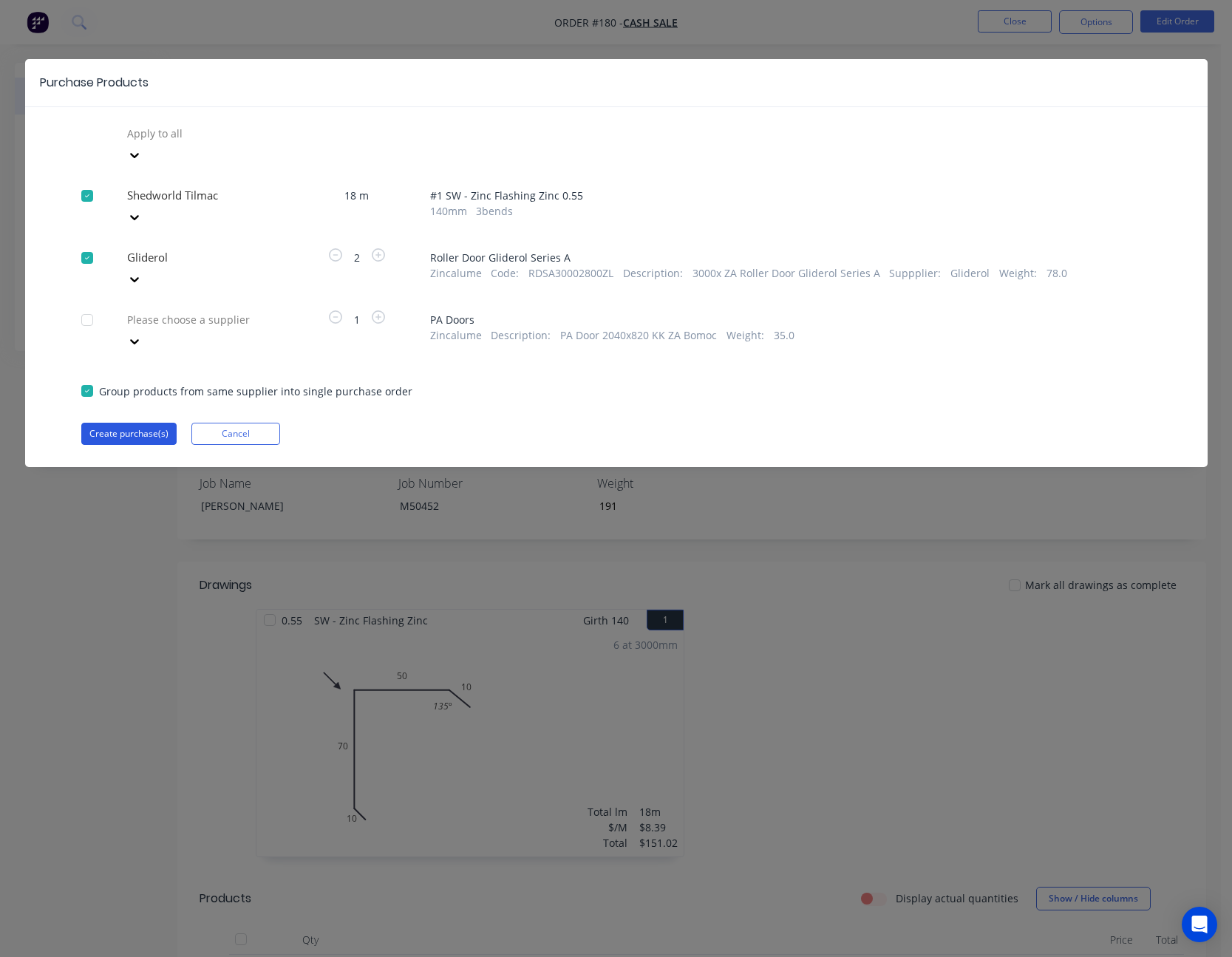
click at [146, 423] on button "Create purchase(s)" at bounding box center [129, 434] width 95 height 22
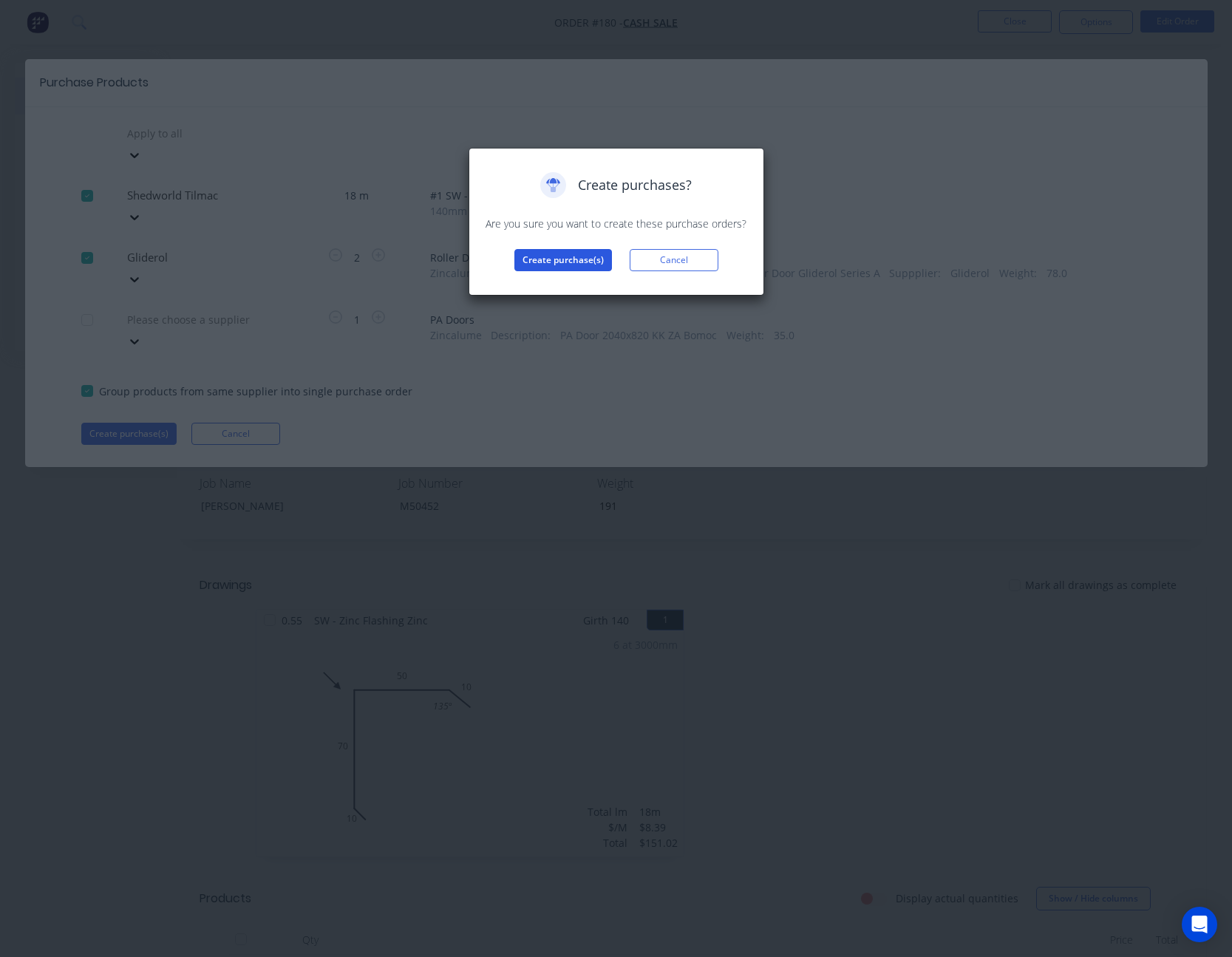
click at [567, 264] on button "Create purchase(s)" at bounding box center [563, 260] width 97 height 22
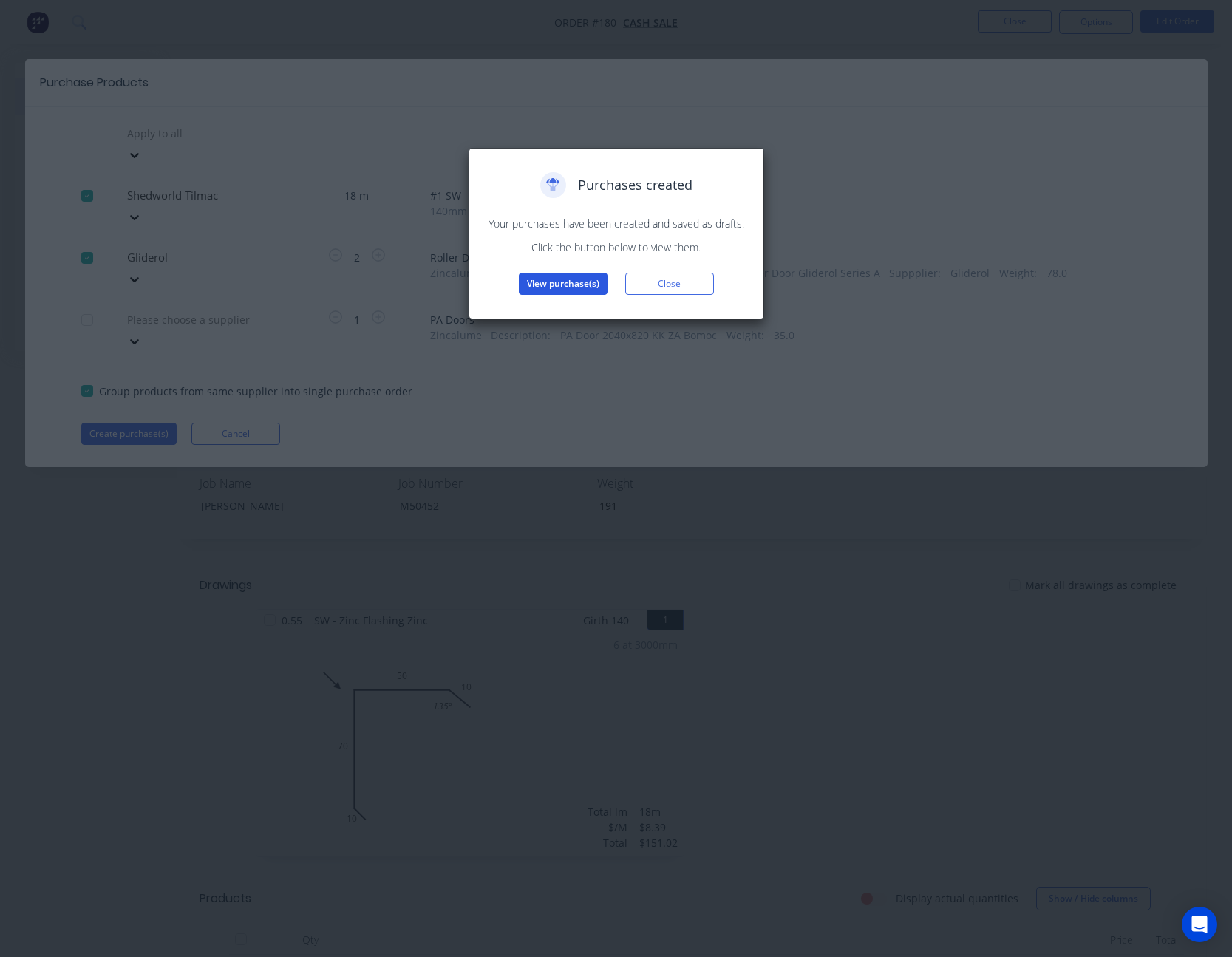
click at [564, 276] on button "View purchase(s)" at bounding box center [563, 284] width 89 height 22
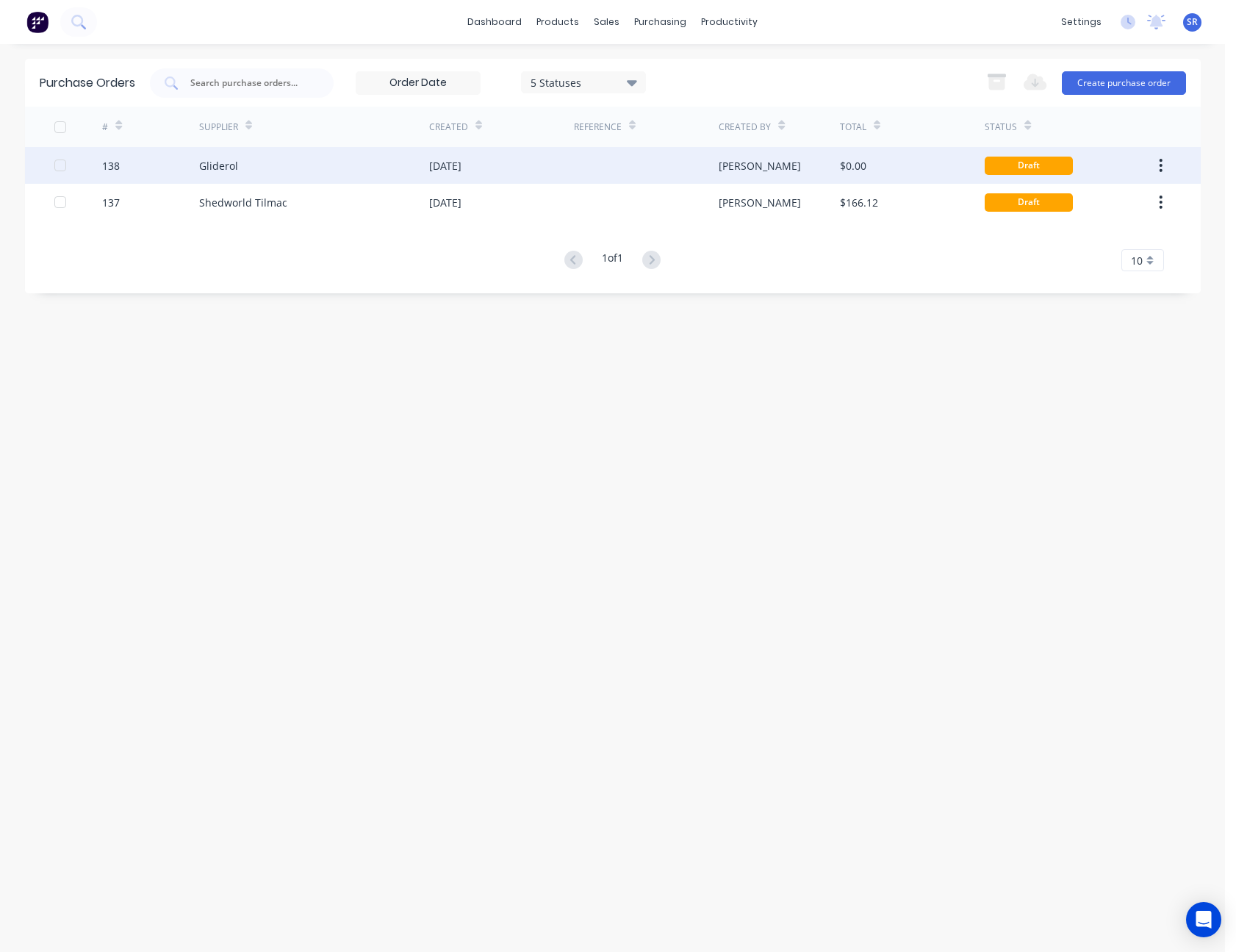
click at [633, 165] on div at bounding box center [647, 165] width 145 height 37
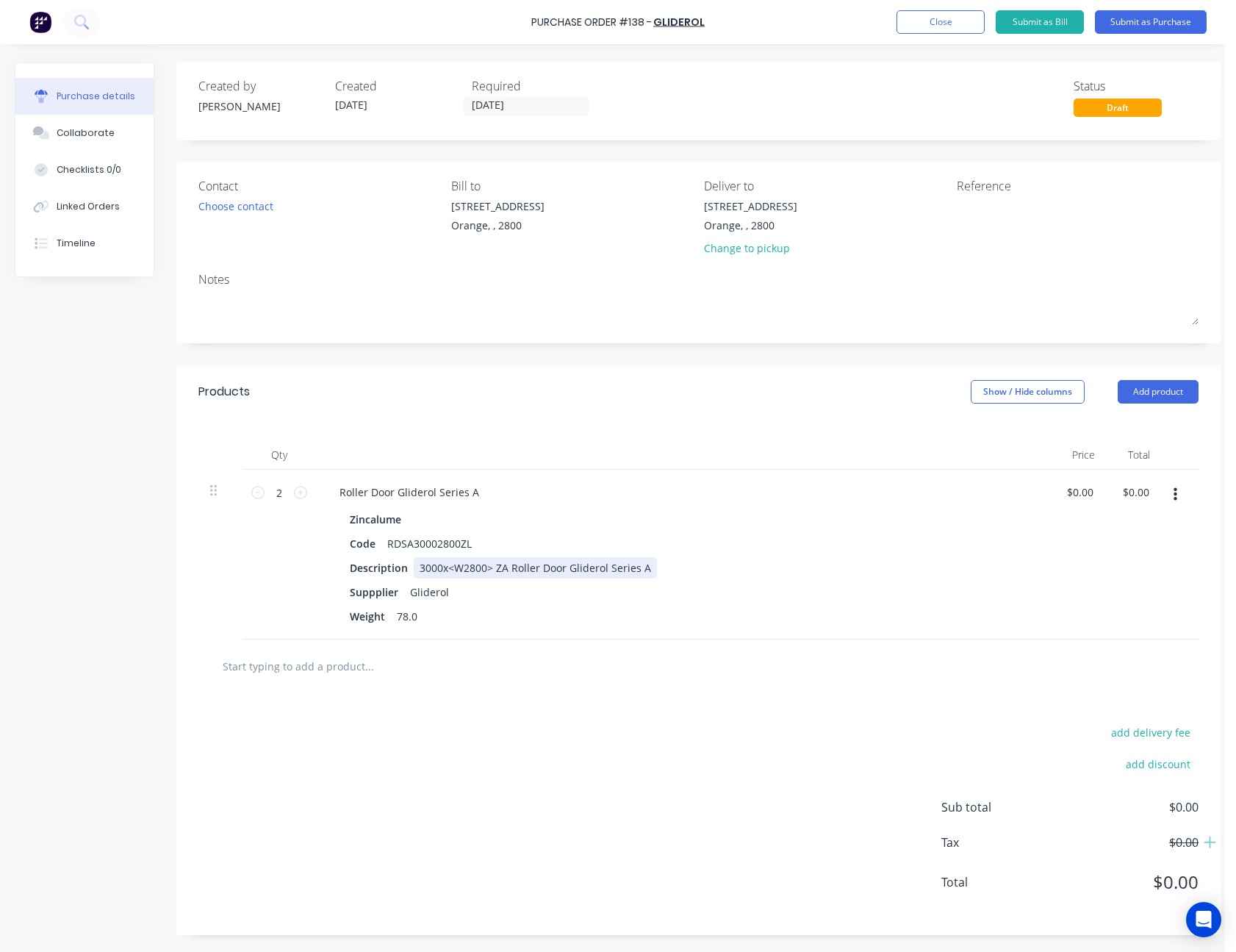
click at [442, 570] on div "3000x<W2800> ZA Roller Door Gliderol Series A" at bounding box center [535, 567] width 243 height 21
click at [441, 572] on div "3000x<W2800> ZA Roller Door Gliderol Series A" at bounding box center [535, 567] width 243 height 21
click at [673, 767] on div "add delivery fee add discount Sub total $0.00 Tax $0.00 Total $0.00" at bounding box center [698, 814] width 1044 height 242
